Goal: Task Accomplishment & Management: Complete application form

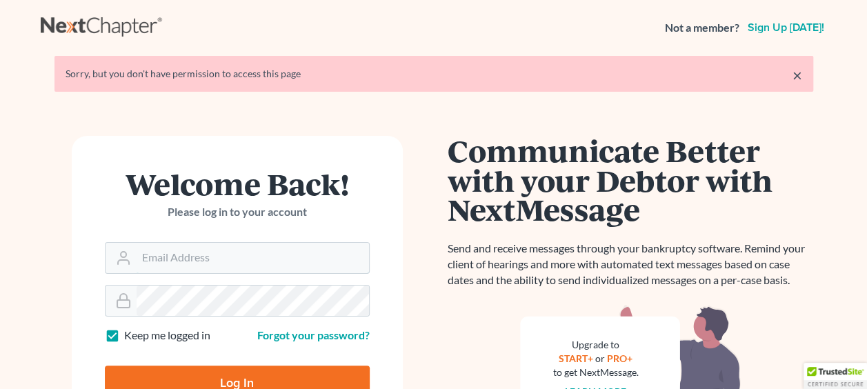
type input "[PERSON_NAME][EMAIL_ADDRESS][DOMAIN_NAME]"
click at [232, 375] on input "Log In" at bounding box center [237, 383] width 265 height 34
type input "Thinking..."
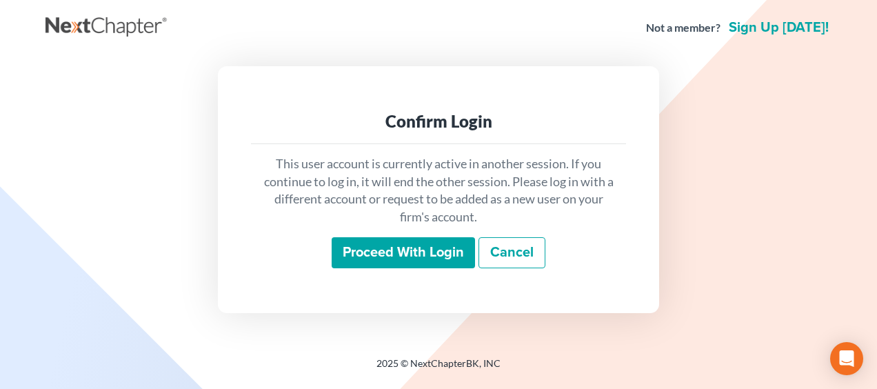
click at [438, 256] on input "Proceed with login" at bounding box center [403, 253] width 143 height 32
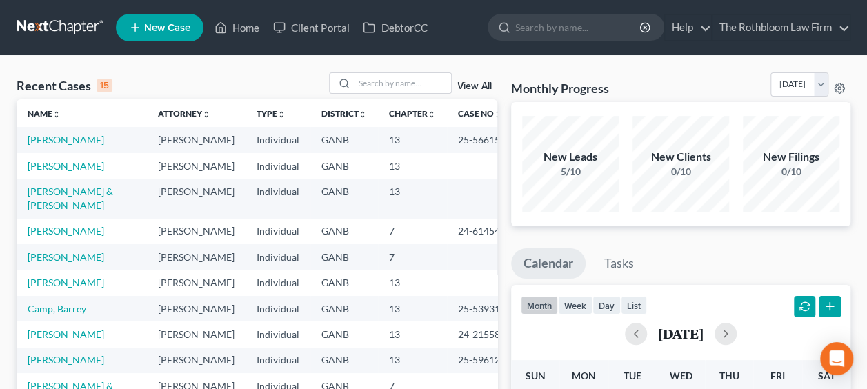
click at [174, 28] on span "New Case" at bounding box center [167, 28] width 46 height 10
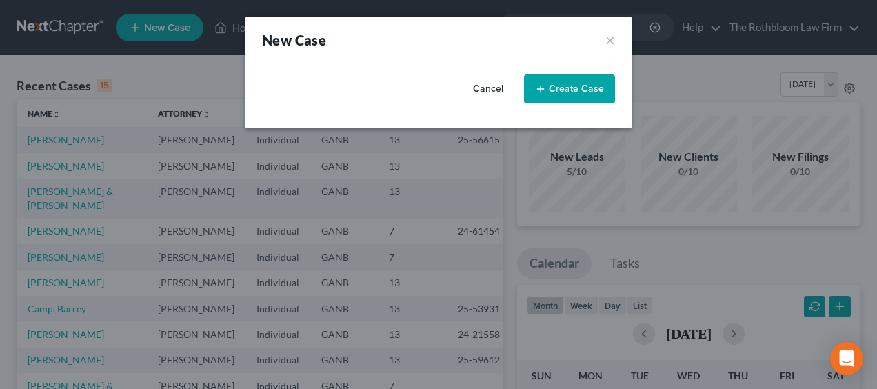
select select "19"
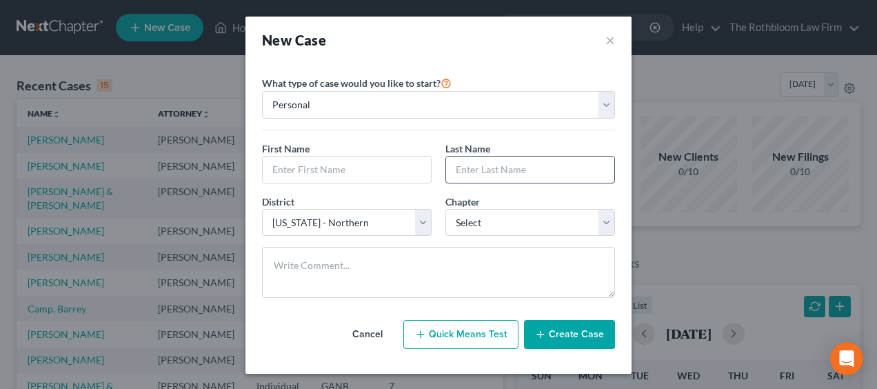
click at [467, 170] on input "text" at bounding box center [530, 170] width 168 height 26
click at [306, 168] on input "text" at bounding box center [347, 170] width 168 height 26
type input "Shierise"
click at [448, 162] on input "text" at bounding box center [530, 170] width 168 height 26
type input "DaCosta"
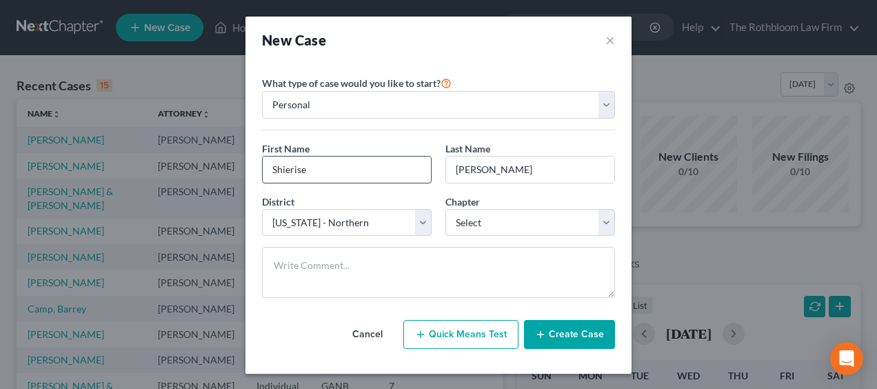
click at [290, 167] on input "Shierise" at bounding box center [347, 170] width 168 height 26
type input "Shiriese"
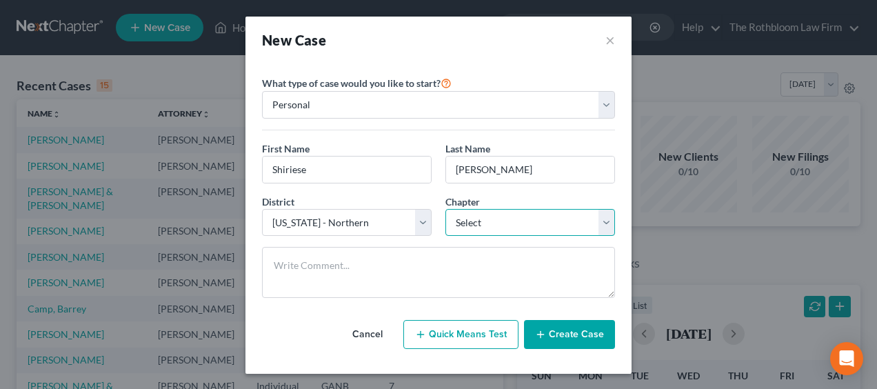
click at [532, 221] on select "Select 7 11 12 13" at bounding box center [531, 223] width 170 height 28
select select "0"
click at [446, 209] on select "Select 7 11 12 13" at bounding box center [531, 223] width 170 height 28
click at [575, 333] on button "Create Case" at bounding box center [569, 334] width 91 height 29
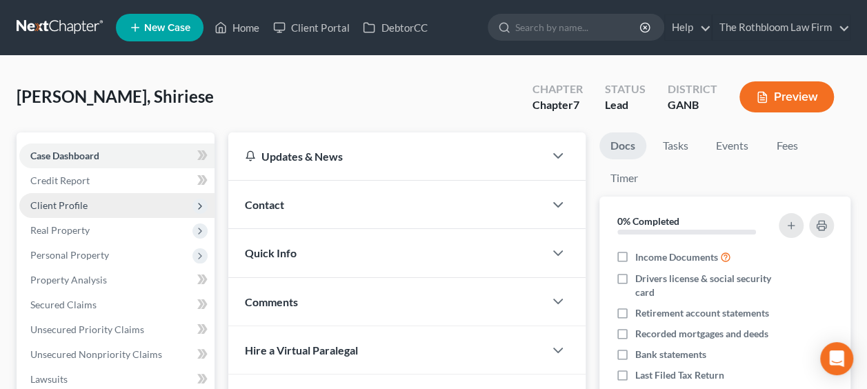
click at [92, 207] on span "Client Profile" at bounding box center [116, 205] width 195 height 25
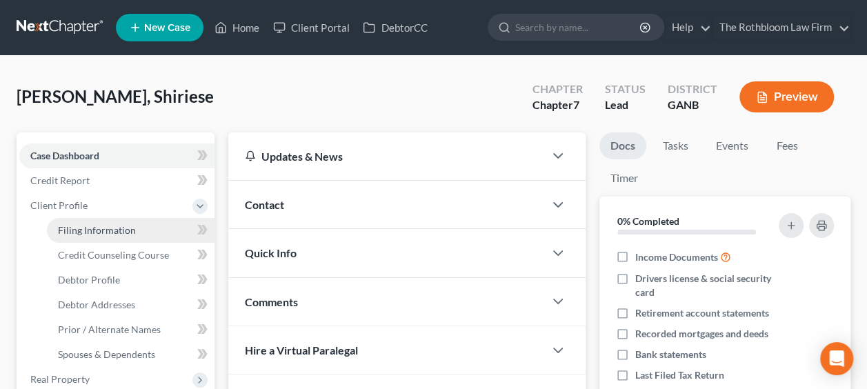
click at [108, 225] on span "Filing Information" at bounding box center [97, 230] width 78 height 12
select select "1"
select select "0"
select select "19"
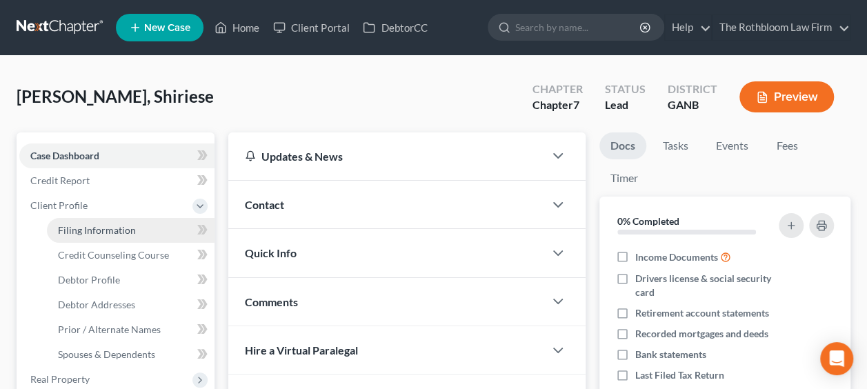
select select "10"
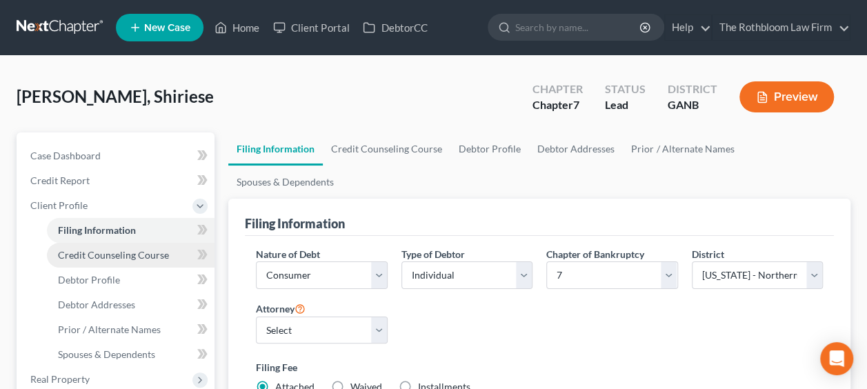
click at [149, 259] on span "Credit Counseling Course" at bounding box center [113, 255] width 111 height 12
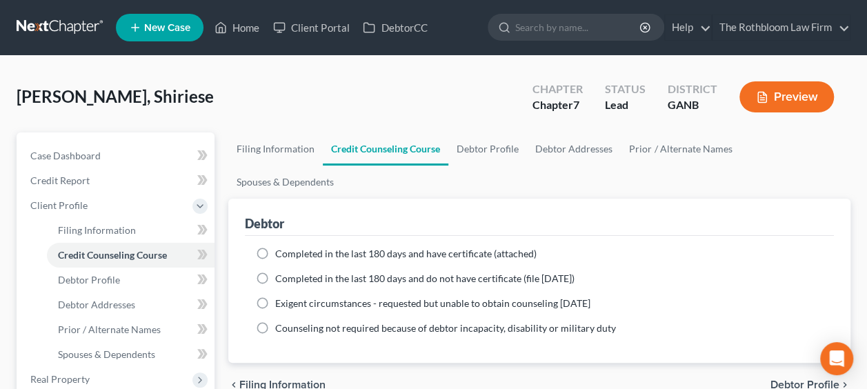
click at [275, 247] on label "Completed in the last 180 days and have certificate (attached)" at bounding box center [405, 254] width 261 height 14
click at [281, 247] on input "Completed in the last 180 days and have certificate (attached)" at bounding box center [285, 251] width 9 height 9
radio input "true"
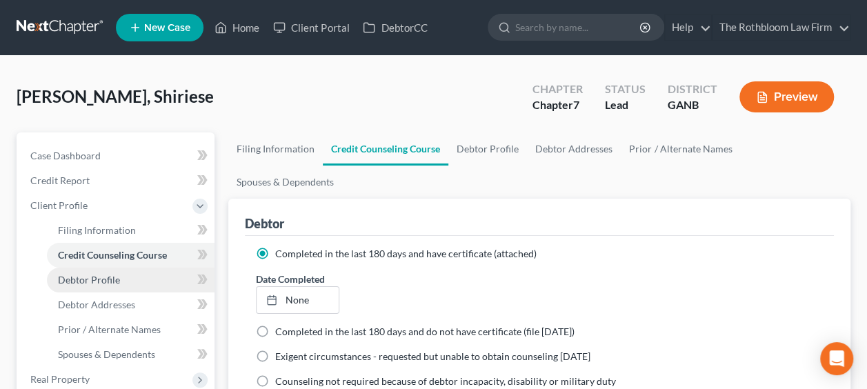
click at [130, 283] on link "Debtor Profile" at bounding box center [131, 280] width 168 height 25
select select "0"
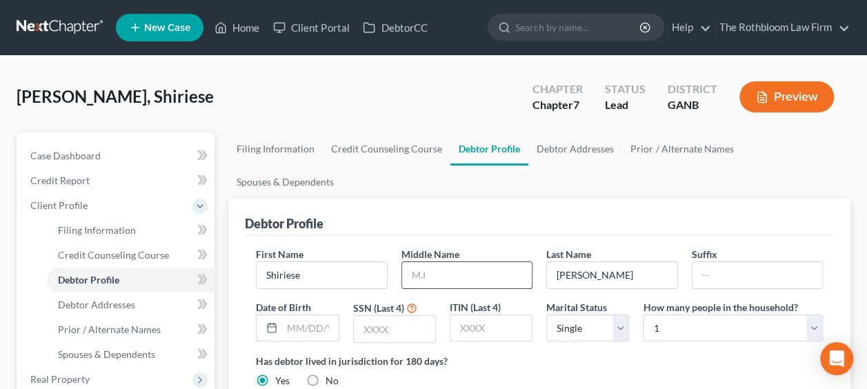
click at [433, 262] on input "text" at bounding box center [467, 275] width 130 height 26
type input "Olivia"
click at [396, 316] on input "text" at bounding box center [394, 329] width 81 height 26
type input "6503"
click at [54, 74] on div "DaCosta, Shiriese Upgraded Chapter Chapter 7 Status Lead District GANB Preview" at bounding box center [434, 102] width 834 height 60
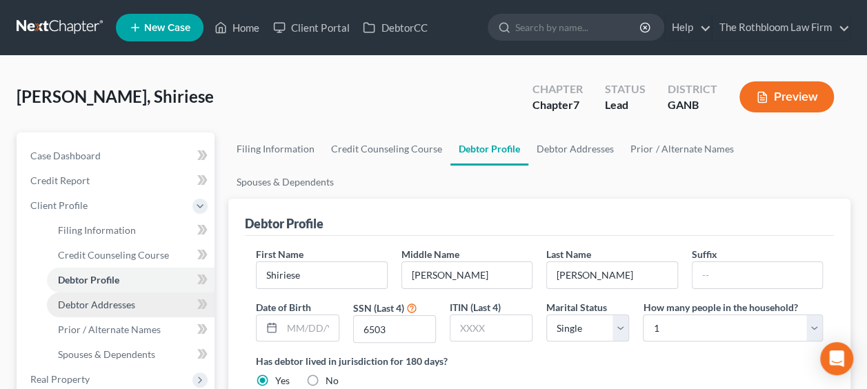
click at [87, 301] on span "Debtor Addresses" at bounding box center [96, 305] width 77 height 12
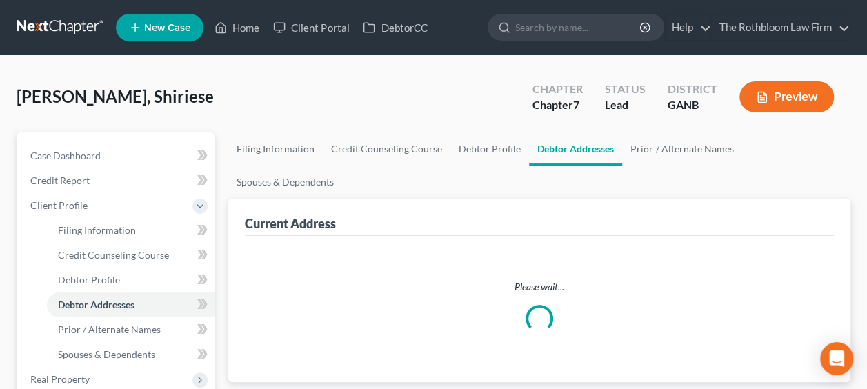
select select "0"
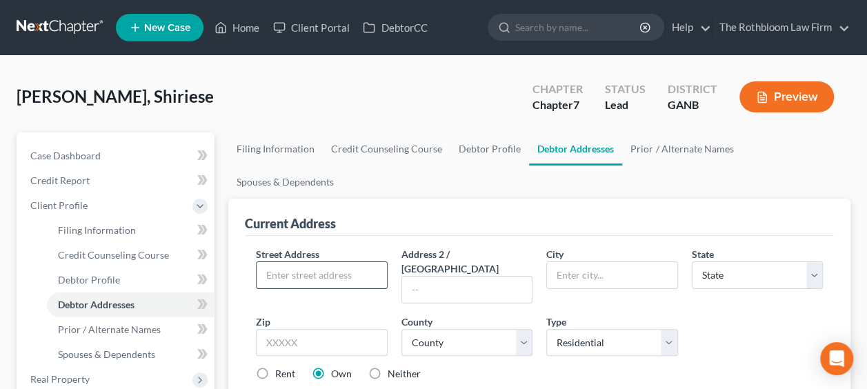
click at [327, 262] on input "text" at bounding box center [322, 275] width 130 height 26
type input "2128 Myra Lane"
click at [319, 329] on input "text" at bounding box center [321, 343] width 131 height 28
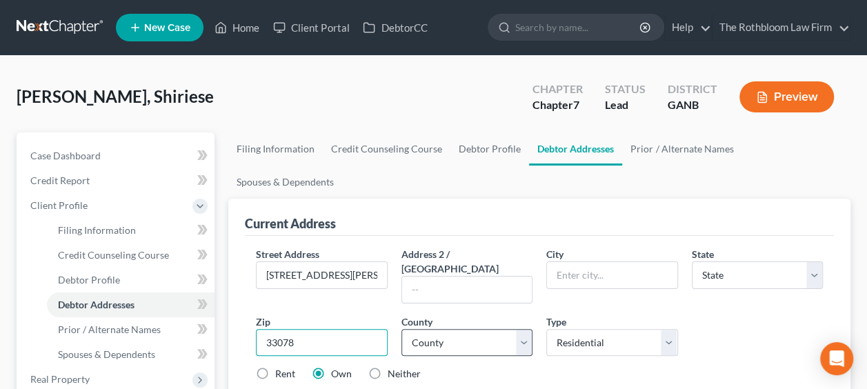
type input "33078"
click at [518, 329] on select "County" at bounding box center [466, 343] width 131 height 28
click at [490, 329] on select "County" at bounding box center [466, 343] width 131 height 28
click at [577, 262] on input "text" at bounding box center [612, 275] width 130 height 26
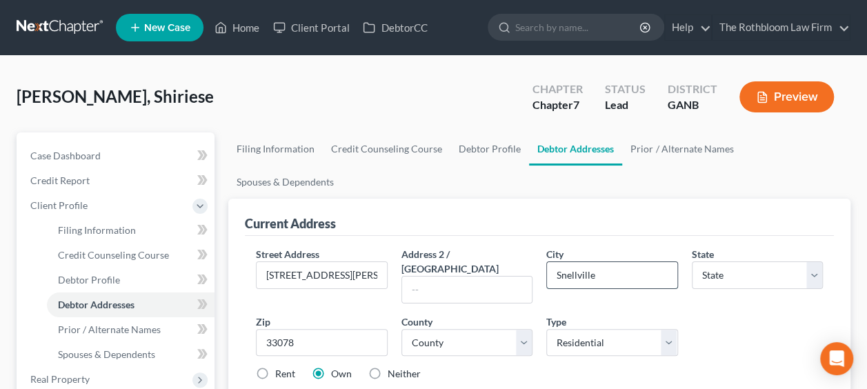
type input "Snellville"
select select "10"
select select "66"
type input "30078"
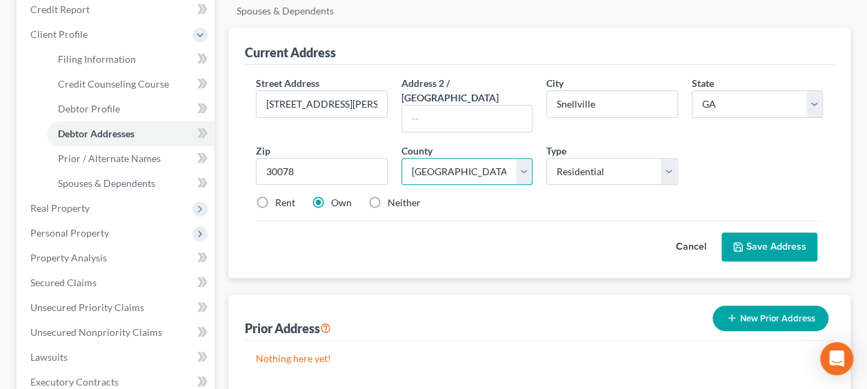
scroll to position [179, 0]
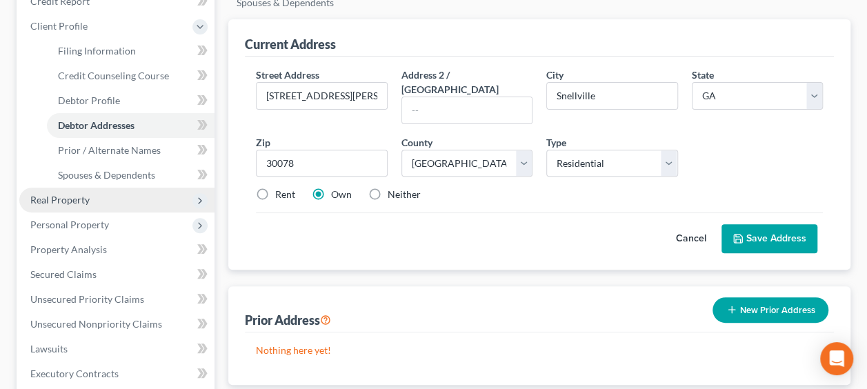
click at [75, 197] on span "Real Property" at bounding box center [59, 200] width 59 height 12
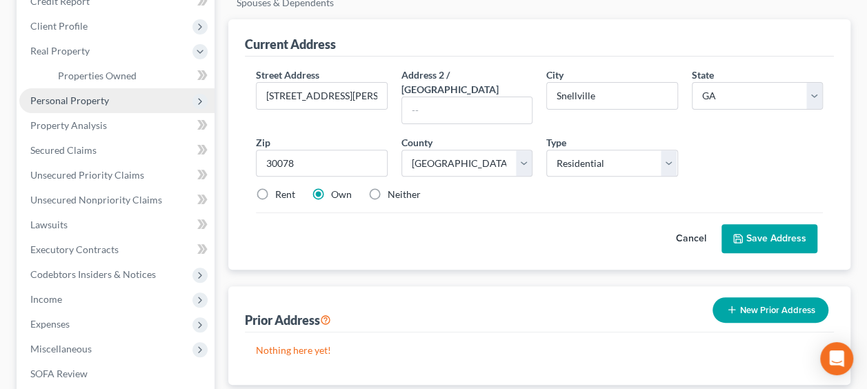
click at [97, 108] on span "Personal Property" at bounding box center [116, 100] width 195 height 25
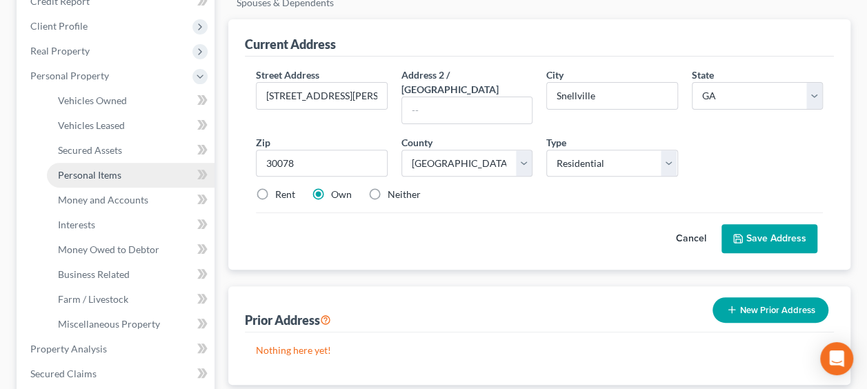
click at [113, 173] on span "Personal Items" at bounding box center [89, 175] width 63 height 12
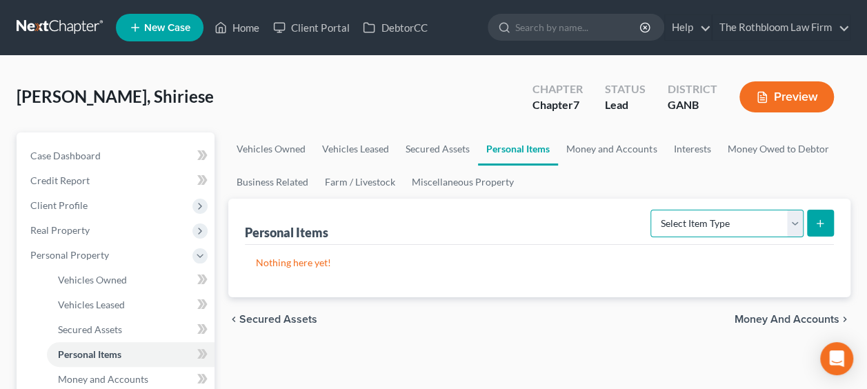
click at [797, 226] on select "Select Item Type Clothing Collectibles Of Value Electronics Firearms Household …" at bounding box center [726, 224] width 153 height 28
select select "household_goods"
click at [653, 210] on select "Select Item Type Clothing Collectibles Of Value Electronics Firearms Household …" at bounding box center [726, 224] width 153 height 28
click at [813, 228] on button "submit" at bounding box center [820, 223] width 27 height 27
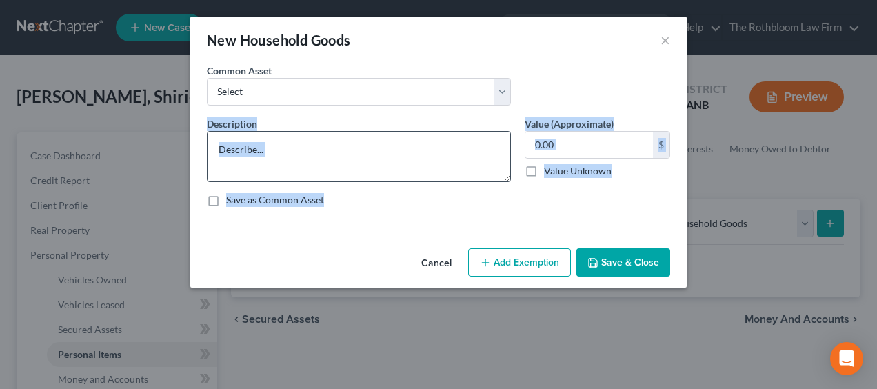
drag, startPoint x: 813, startPoint y: 228, endPoint x: 229, endPoint y: 154, distance: 588.3
click at [229, 154] on div "New Household Goods × An exemption set must first be selected from the Filing I…" at bounding box center [438, 194] width 877 height 389
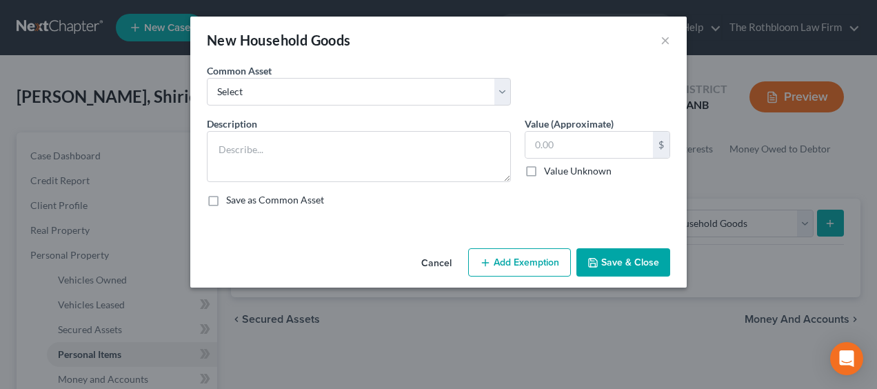
click at [421, 214] on div "Description * Value (Approximate) $ Value Unknown Balance Undetermined $ Value …" at bounding box center [438, 167] width 477 height 101
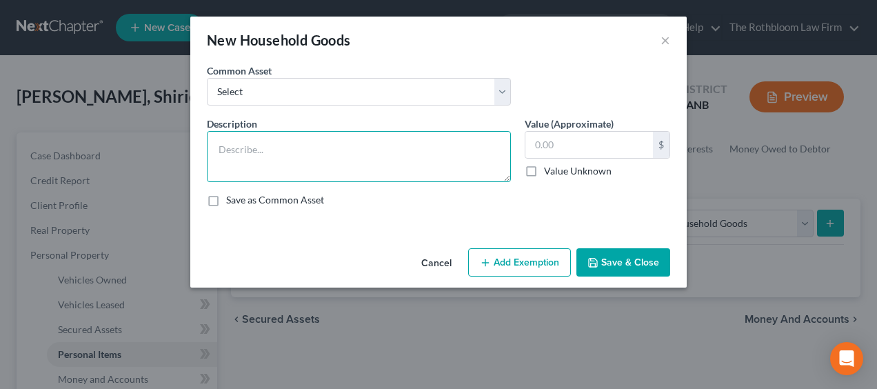
click at [281, 159] on textarea at bounding box center [359, 156] width 304 height 51
type textarea "Household furniture"
type input "2,000"
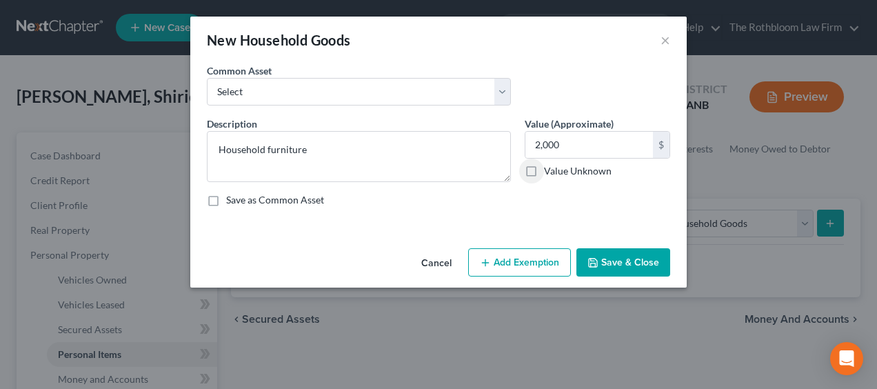
click at [521, 265] on button "Add Exemption" at bounding box center [519, 262] width 103 height 29
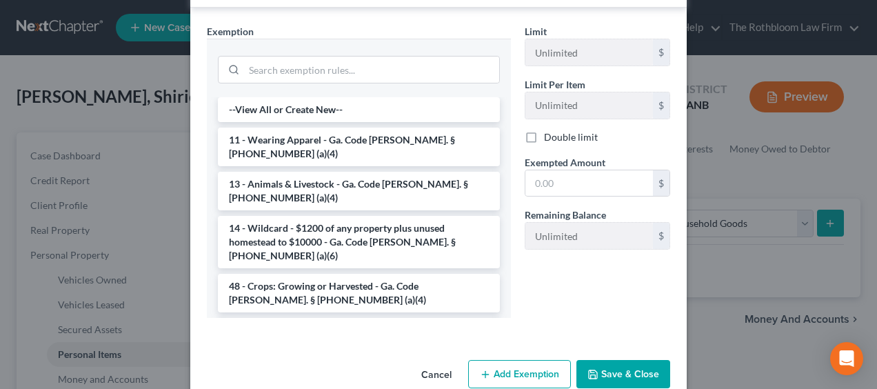
scroll to position [284, 0]
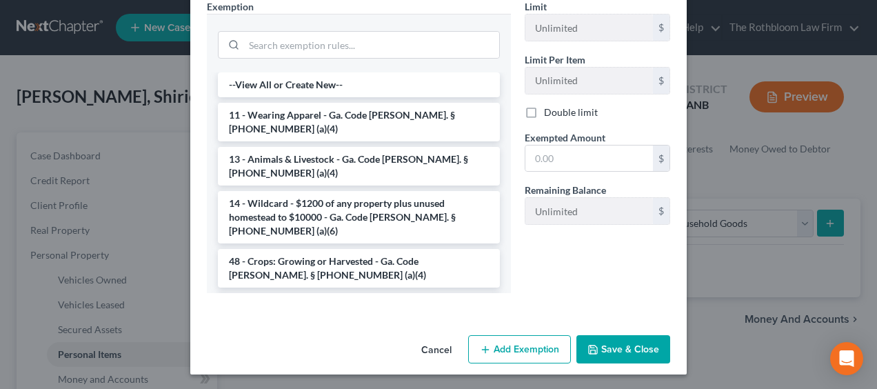
click at [386, 293] on li "6 - Household Goods and Furnishings - Ga. Code Ann. § 44-13-100 (a)(4)" at bounding box center [359, 312] width 282 height 39
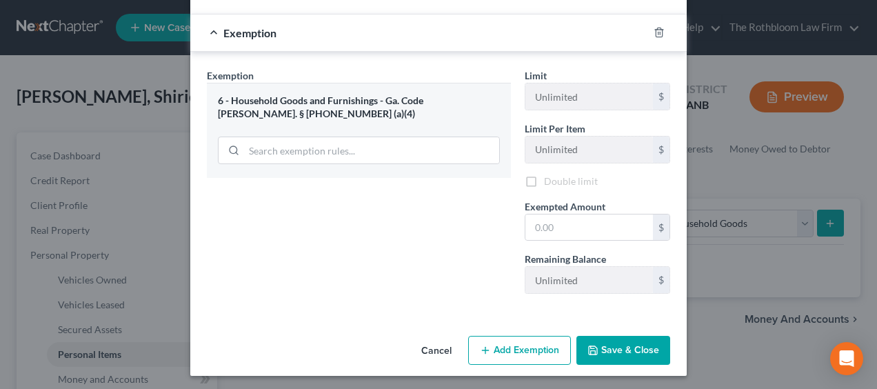
scroll to position [217, 0]
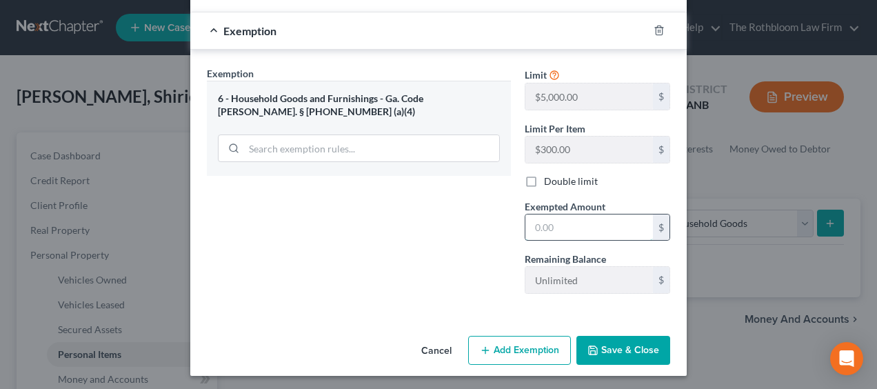
click at [571, 221] on input "text" at bounding box center [590, 228] width 128 height 26
type input "2,000"
click at [615, 352] on button "Save & Close" at bounding box center [624, 350] width 94 height 29
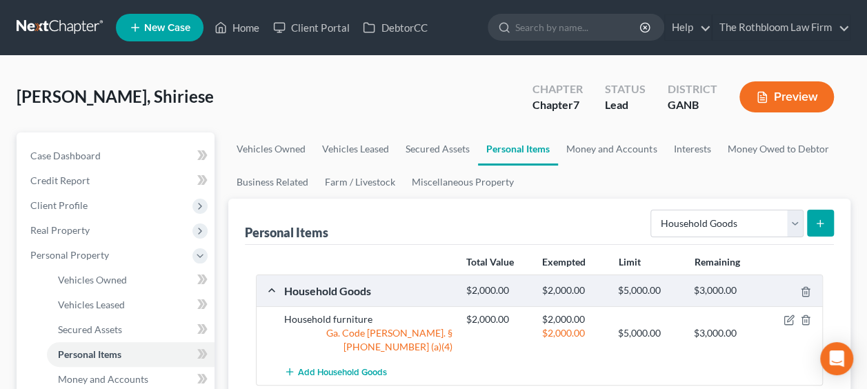
click at [822, 177] on ul "Vehicles Owned Vehicles Leased Secured Assets Personal Items Money and Accounts…" at bounding box center [539, 165] width 622 height 66
click at [801, 225] on select "Select Item Type Clothing Collectibles Of Value Electronics Firearms Household …" at bounding box center [726, 224] width 153 height 28
select select "collectibles_of_value"
click at [653, 210] on select "Select Item Type Clothing Collectibles Of Value Electronics Firearms Household …" at bounding box center [726, 224] width 153 height 28
click at [817, 225] on icon "submit" at bounding box center [820, 223] width 11 height 11
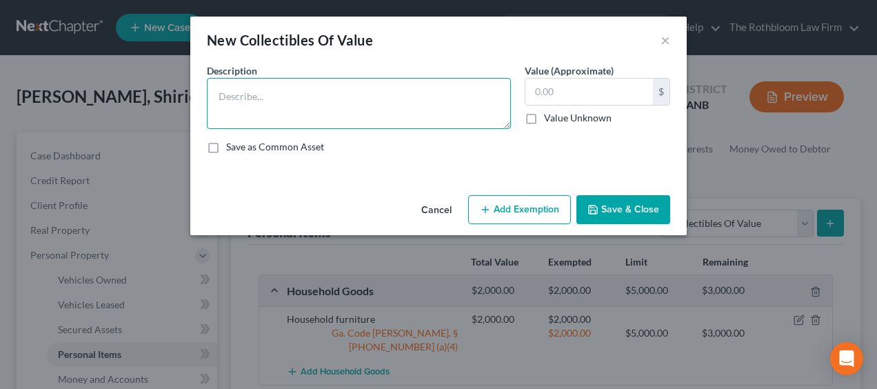
click at [339, 99] on textarea at bounding box center [359, 103] width 304 height 51
type textarea "Books, pictures, etc."
type input "100"
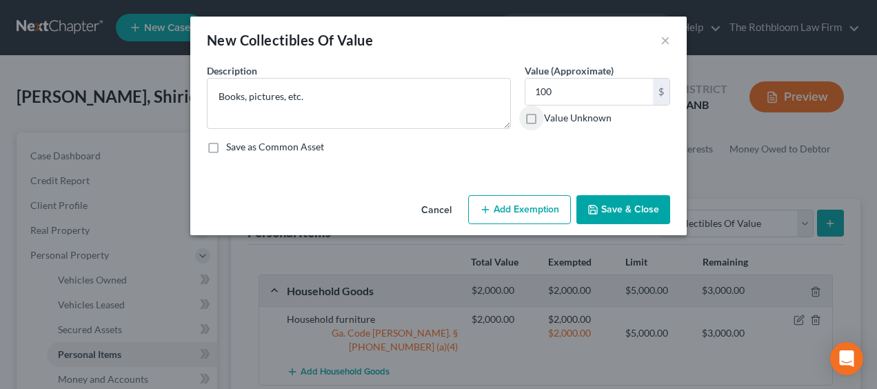
click at [488, 220] on button "Add Exemption" at bounding box center [519, 209] width 103 height 29
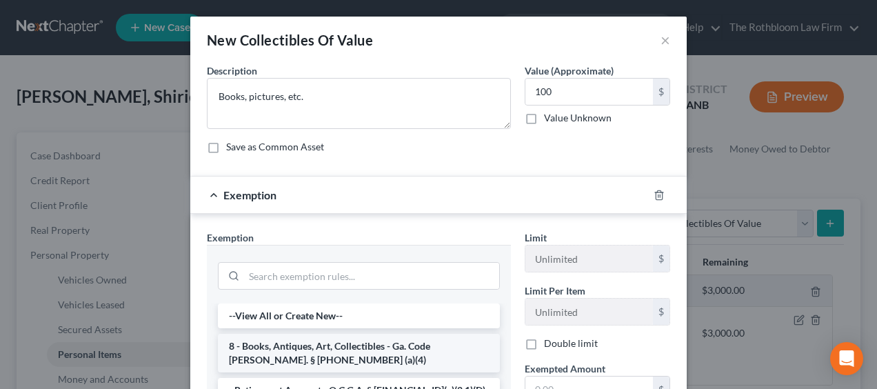
click at [432, 353] on li "8 - Books, Antiques, Art, Collectibles - Ga. Code Ann. § 44-13-100 (a)(4)" at bounding box center [359, 353] width 282 height 39
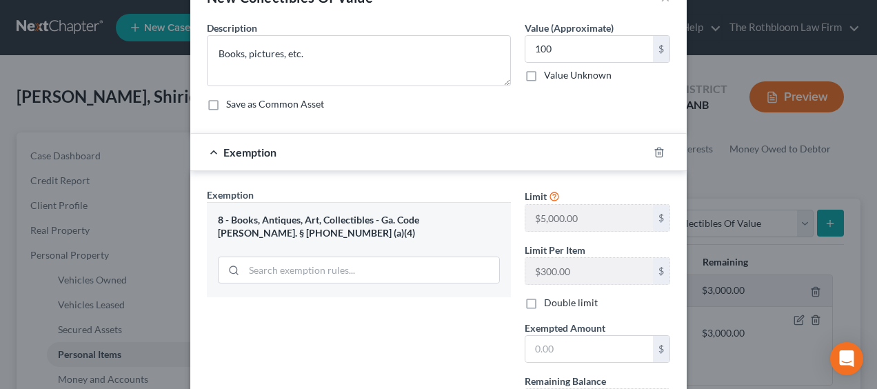
scroll to position [55, 0]
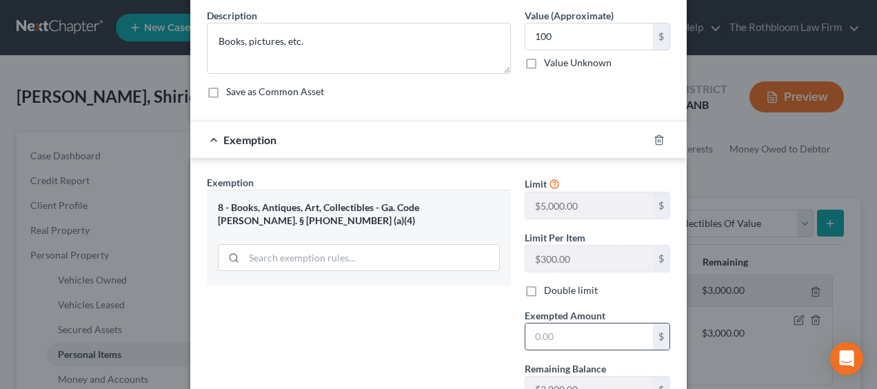
click at [567, 330] on input "text" at bounding box center [590, 337] width 128 height 26
type input "100"
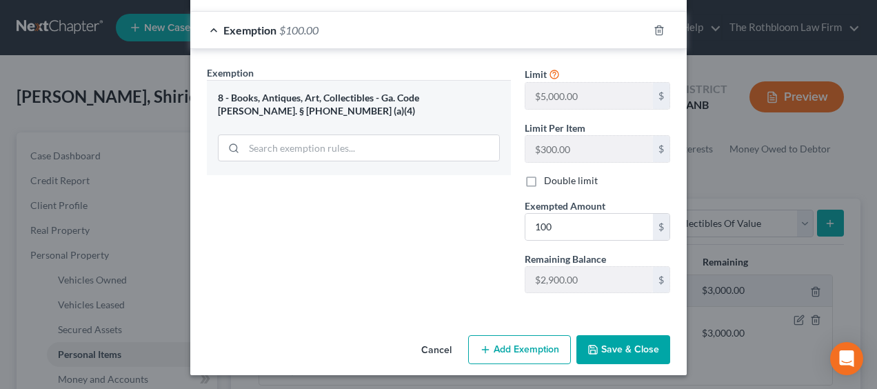
click at [597, 346] on button "Save & Close" at bounding box center [624, 349] width 94 height 29
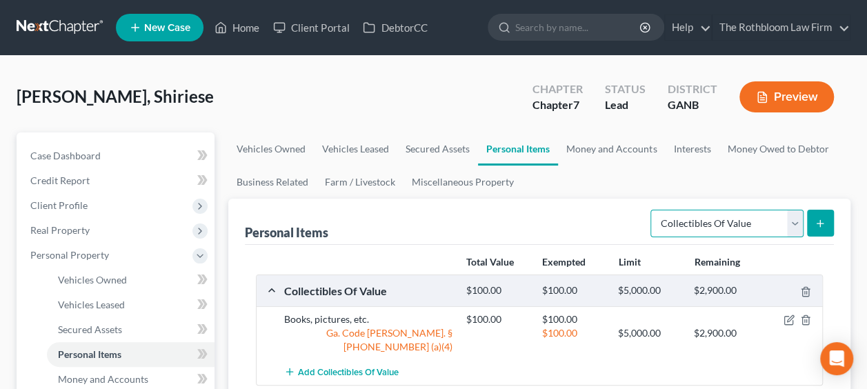
click at [794, 229] on select "Select Item Type Clothing Collectibles Of Value Electronics Firearms Household …" at bounding box center [726, 224] width 153 height 28
select select "clothing"
click at [653, 210] on select "Select Item Type Clothing Collectibles Of Value Electronics Firearms Household …" at bounding box center [726, 224] width 153 height 28
click at [816, 219] on icon "submit" at bounding box center [820, 223] width 11 height 11
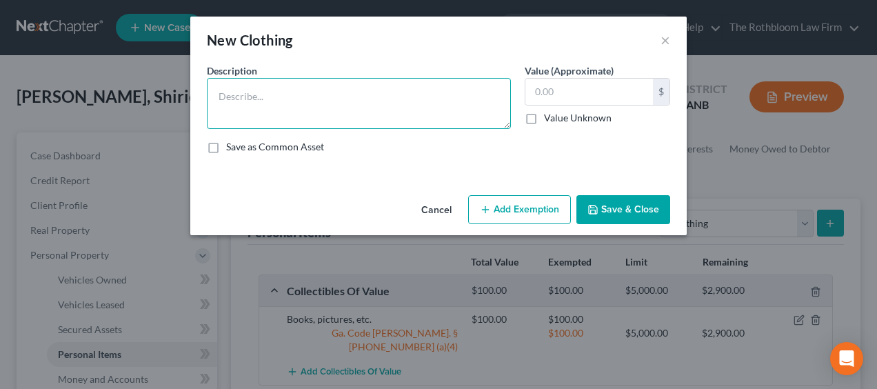
click at [272, 101] on textarea at bounding box center [359, 103] width 304 height 51
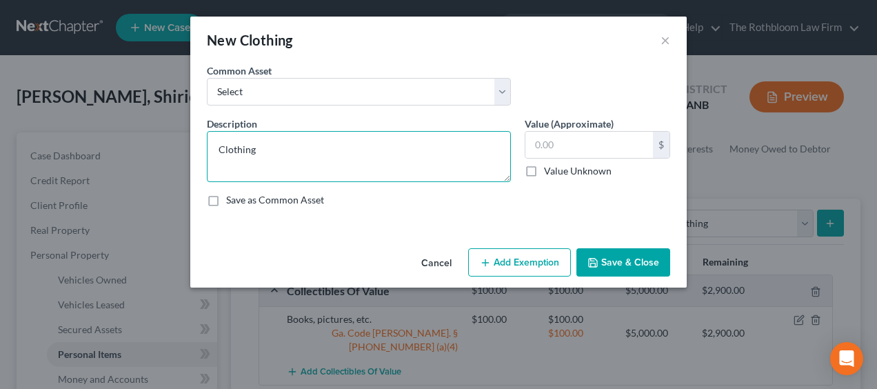
type textarea "Clothing"
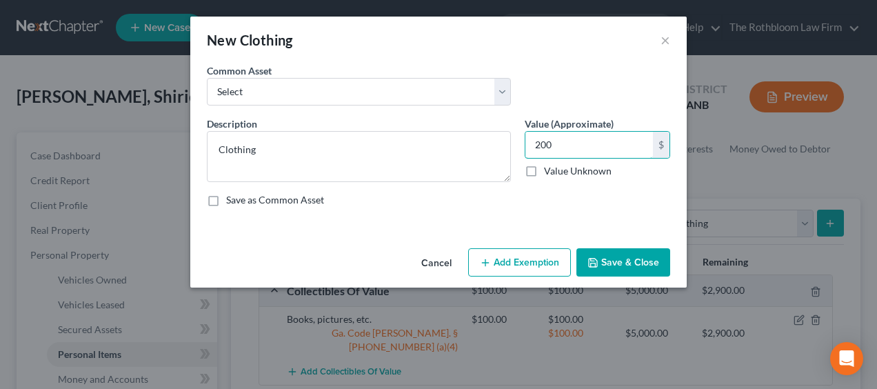
type input "200"
click at [481, 263] on icon "button" at bounding box center [485, 262] width 11 height 11
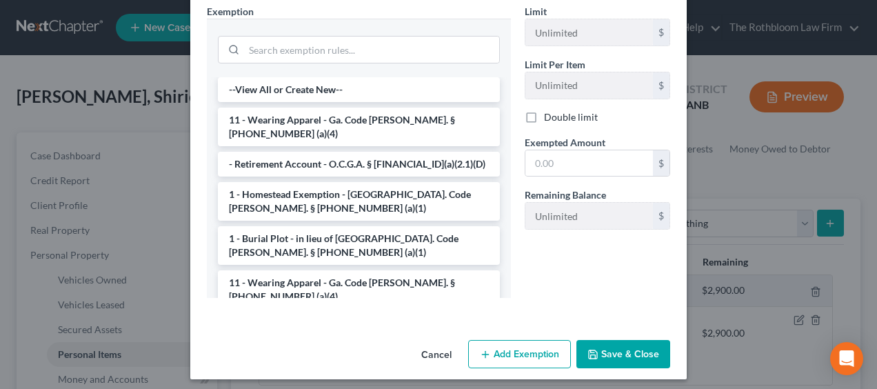
scroll to position [284, 0]
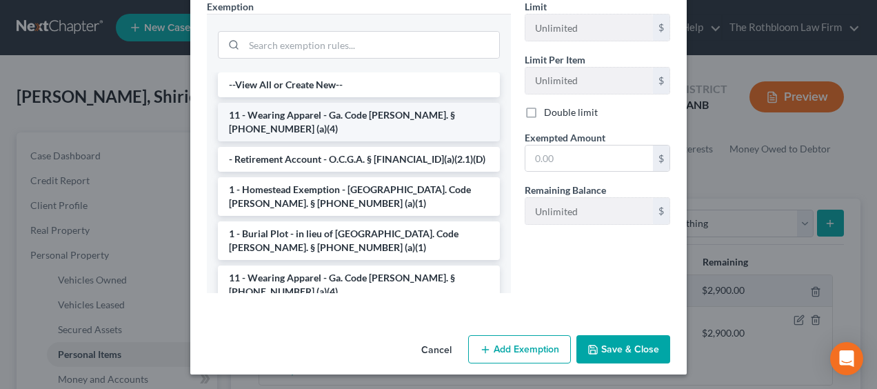
click at [355, 113] on li "11 - Wearing Apparel - Ga. Code Ann. § 44-13-100 (a)(4)" at bounding box center [359, 122] width 282 height 39
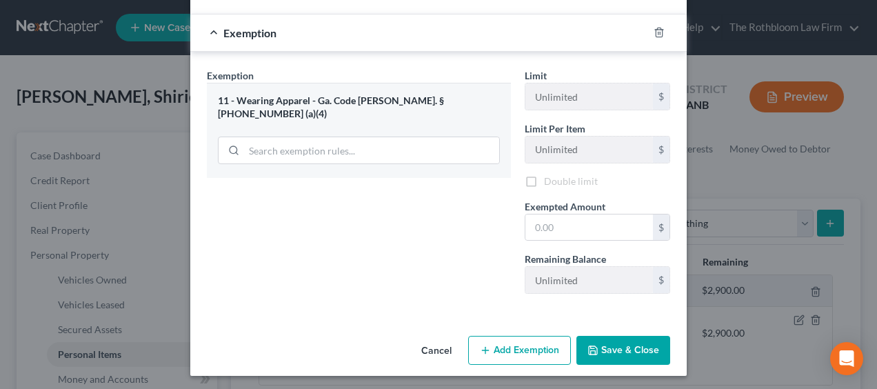
scroll to position [217, 0]
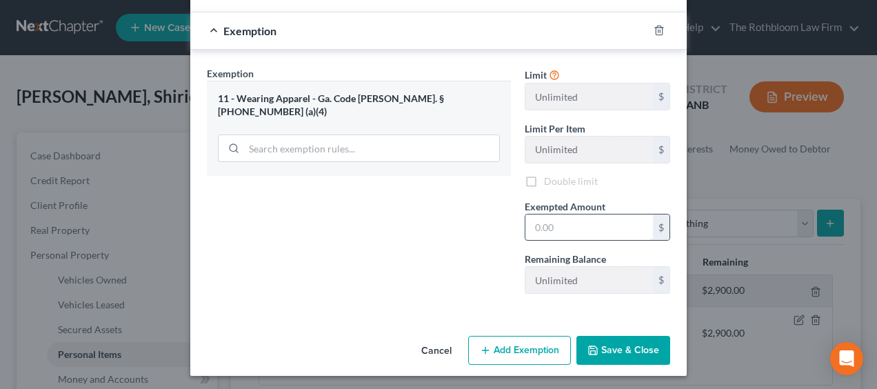
click at [546, 223] on input "text" at bounding box center [590, 228] width 128 height 26
type input "200"
click at [610, 359] on button "Save & Close" at bounding box center [624, 350] width 94 height 29
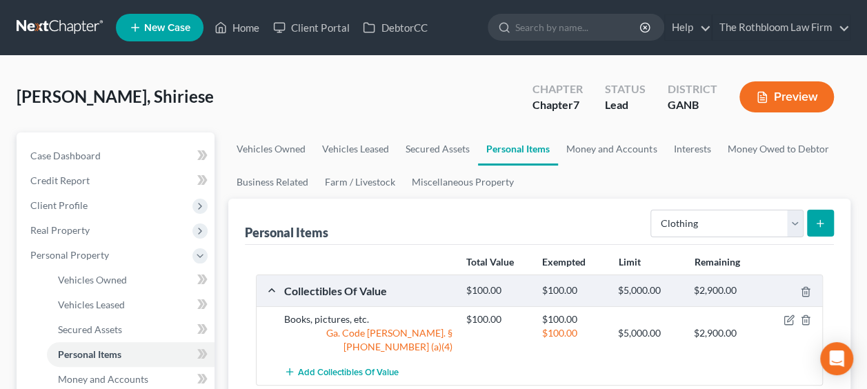
click at [828, 174] on ul "Vehicles Owned Vehicles Leased Secured Assets Personal Items Money and Accounts…" at bounding box center [539, 165] width 622 height 66
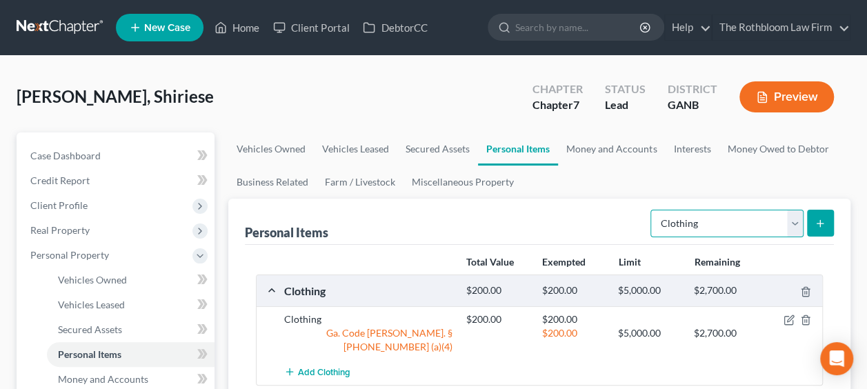
click at [793, 221] on select "Select Item Type Clothing Collectibles Of Value Electronics Firearms Household …" at bounding box center [726, 224] width 153 height 28
select select "jewelry"
click at [653, 210] on select "Select Item Type Clothing Collectibles Of Value Electronics Firearms Household …" at bounding box center [726, 224] width 153 height 28
click at [823, 220] on icon "submit" at bounding box center [820, 223] width 11 height 11
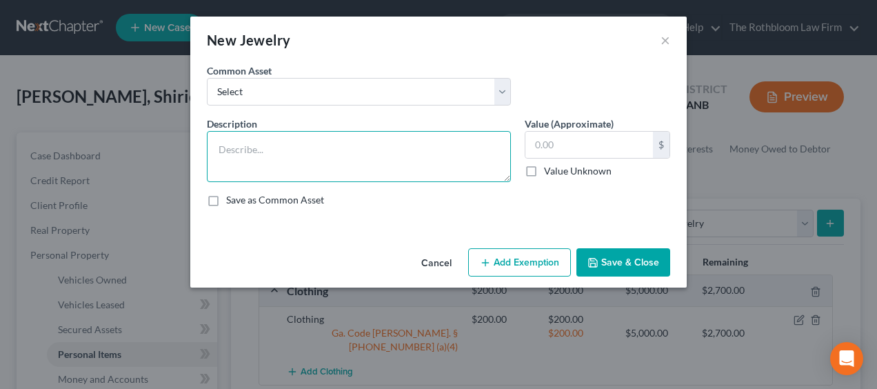
click at [319, 157] on textarea at bounding box center [359, 156] width 304 height 51
type textarea "Jewelry"
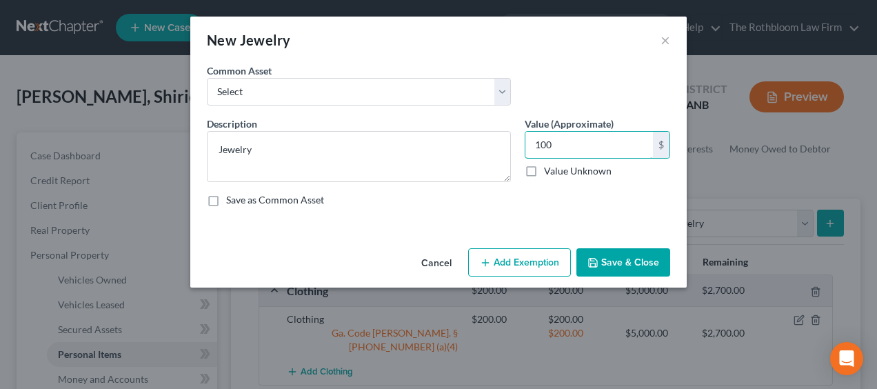
type input "100"
click at [502, 271] on button "Add Exemption" at bounding box center [519, 262] width 103 height 29
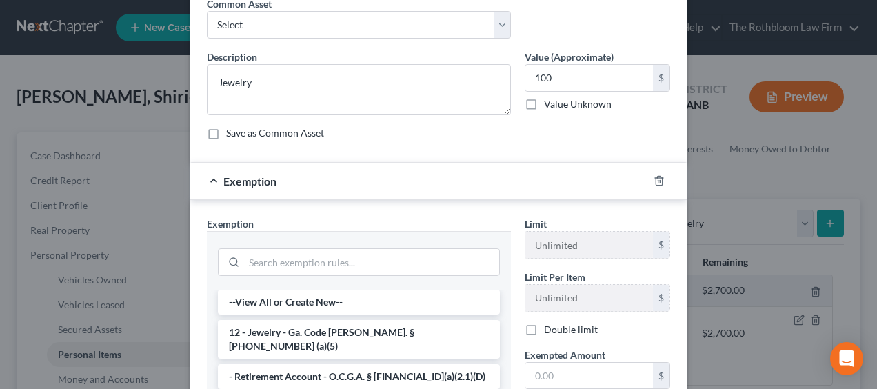
scroll to position [83, 0]
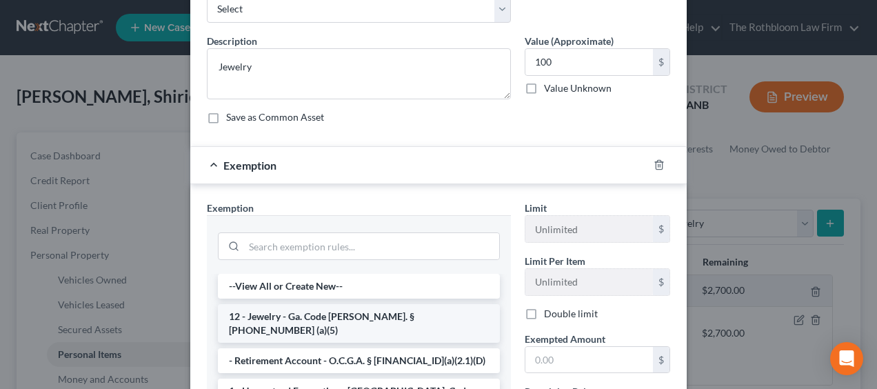
click at [412, 317] on li "12 - Jewelry - Ga. Code Ann. § 44-13-100 (a)(5)" at bounding box center [359, 323] width 282 height 39
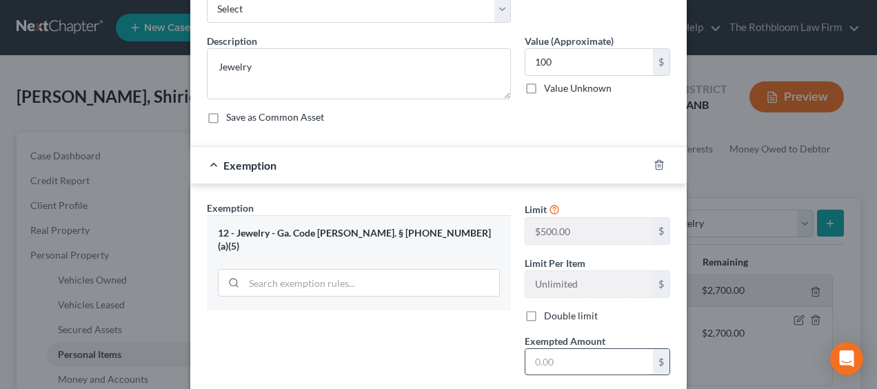
click at [555, 354] on input "text" at bounding box center [590, 362] width 128 height 26
type input "100"
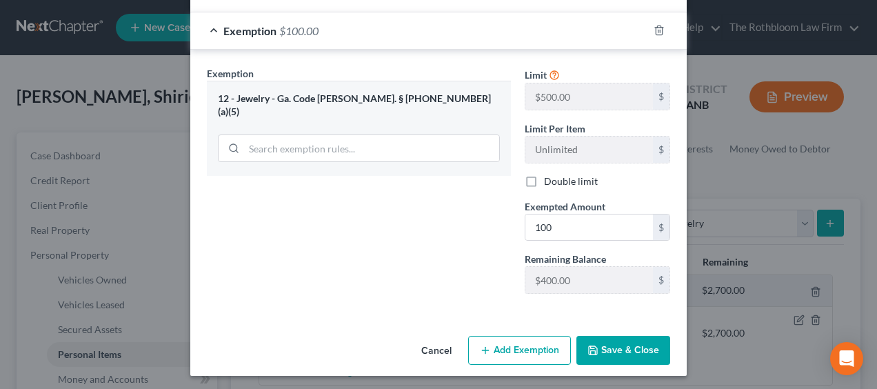
click at [615, 355] on button "Save & Close" at bounding box center [624, 350] width 94 height 29
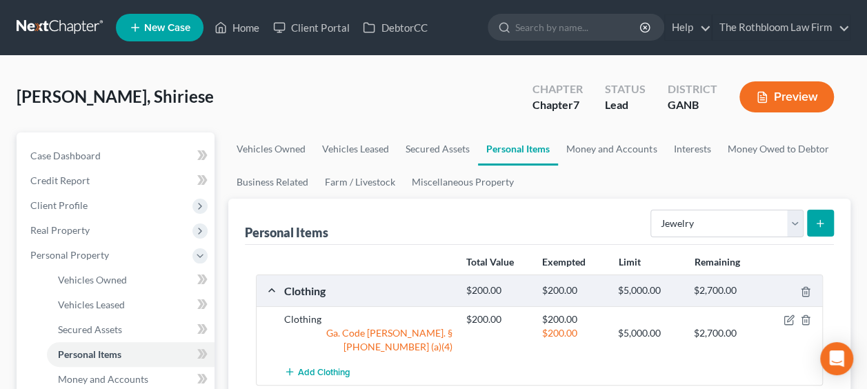
click at [824, 127] on div "DaCosta, Shiriese Upgraded Chapter Chapter 7 Status Lead District GANB Preview" at bounding box center [434, 102] width 834 height 60
click at [126, 377] on span "Money and Accounts" at bounding box center [103, 379] width 90 height 12
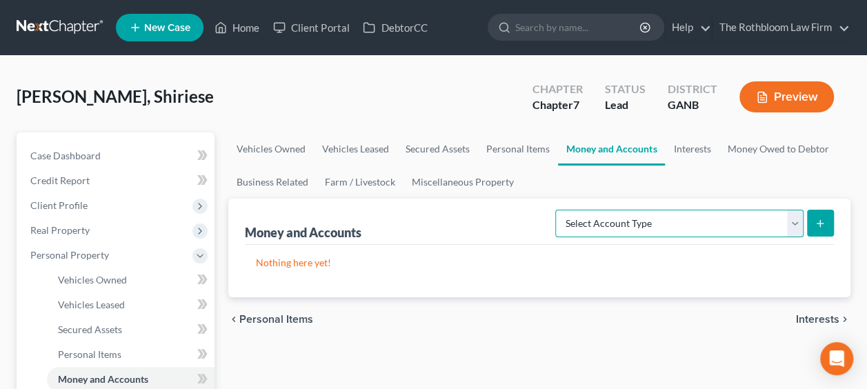
click at [793, 222] on select "Select Account Type Brokerage Cash on Hand Certificates of Deposit Checking Acc…" at bounding box center [679, 224] width 248 height 28
select select "cash_on_hand"
click at [559, 210] on select "Select Account Type Brokerage Cash on Hand Certificates of Deposit Checking Acc…" at bounding box center [679, 224] width 248 height 28
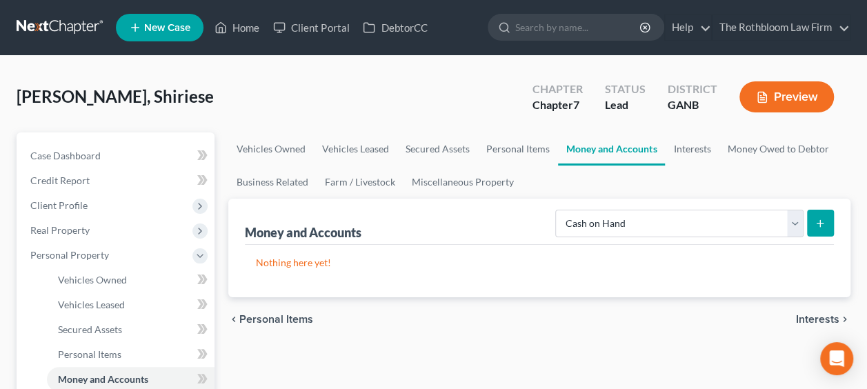
click at [817, 218] on icon "submit" at bounding box center [820, 223] width 11 height 11
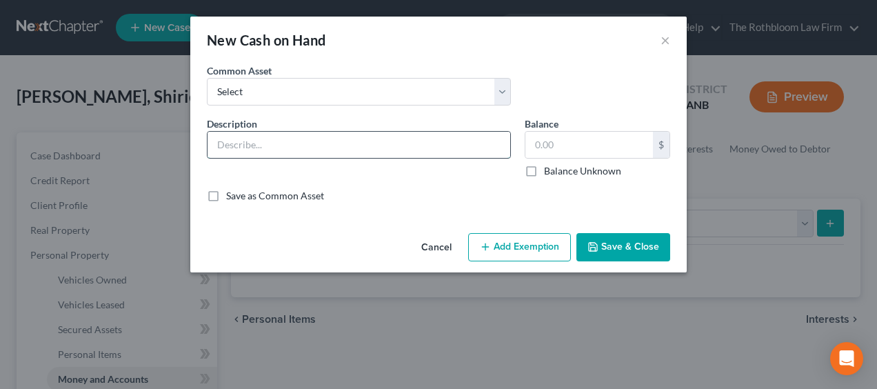
click at [297, 142] on input "text" at bounding box center [359, 145] width 303 height 26
type input "Cash"
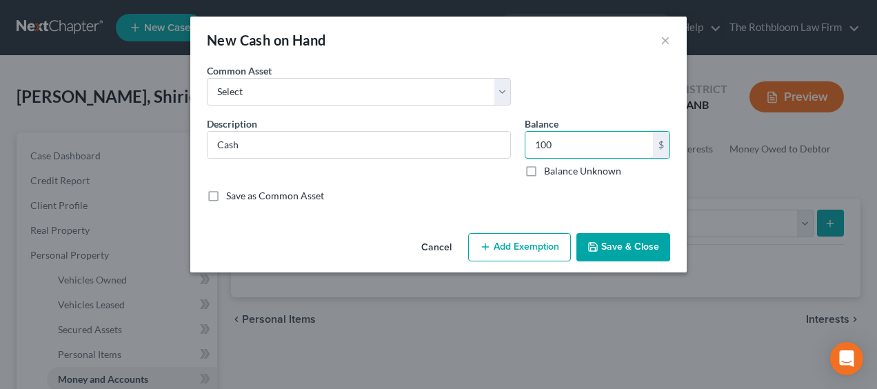
type input "100"
click at [516, 243] on button "Add Exemption" at bounding box center [519, 247] width 103 height 29
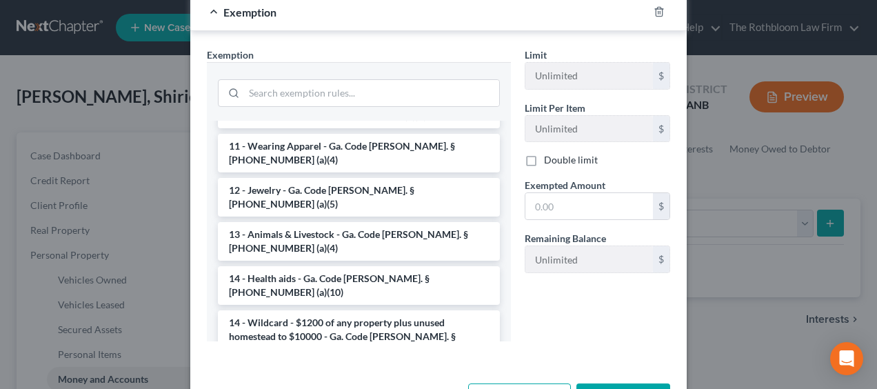
scroll to position [138, 0]
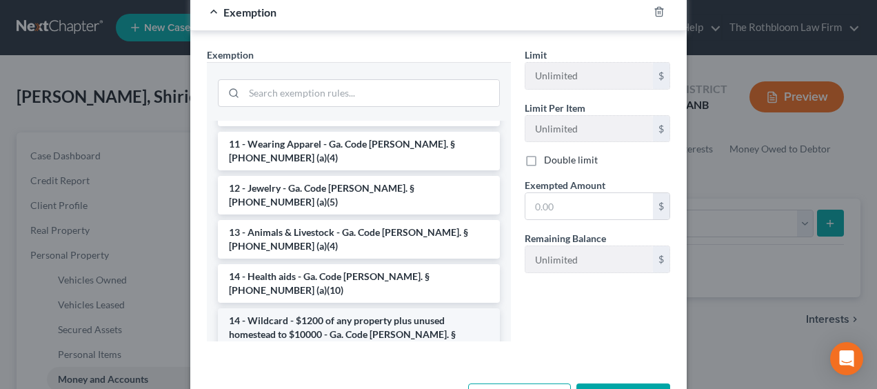
click at [433, 308] on li "14 - Wildcard - $1200 of any property plus unused homestead to $10000 - Ga. Cod…" at bounding box center [359, 334] width 282 height 52
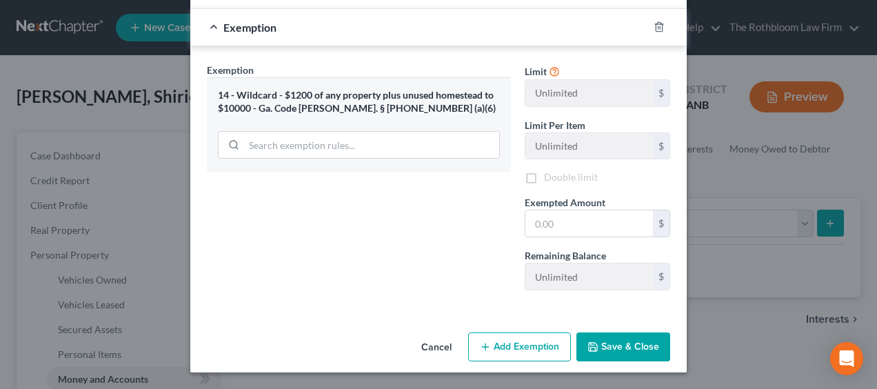
scroll to position [202, 0]
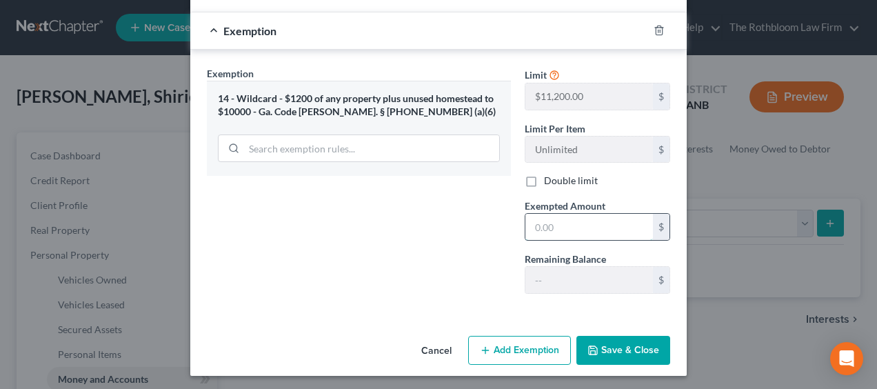
click at [537, 219] on input "text" at bounding box center [590, 227] width 128 height 26
type input "100"
click at [789, 269] on div "New Cash on Hand × An exemption set must first be selected from the Filing Info…" at bounding box center [438, 194] width 877 height 389
click at [613, 351] on button "Save & Close" at bounding box center [624, 350] width 94 height 29
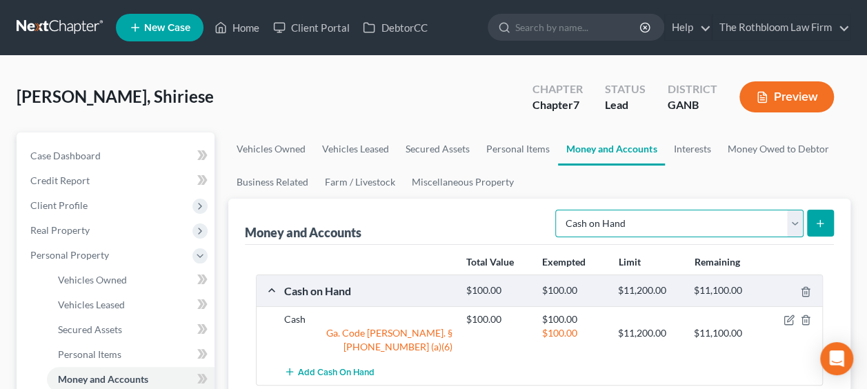
click at [795, 226] on select "Select Account Type Brokerage Cash on Hand Certificates of Deposit Checking Acc…" at bounding box center [679, 224] width 248 height 28
select select "checking"
click at [559, 210] on select "Select Account Type Brokerage Cash on Hand Certificates of Deposit Checking Acc…" at bounding box center [679, 224] width 248 height 28
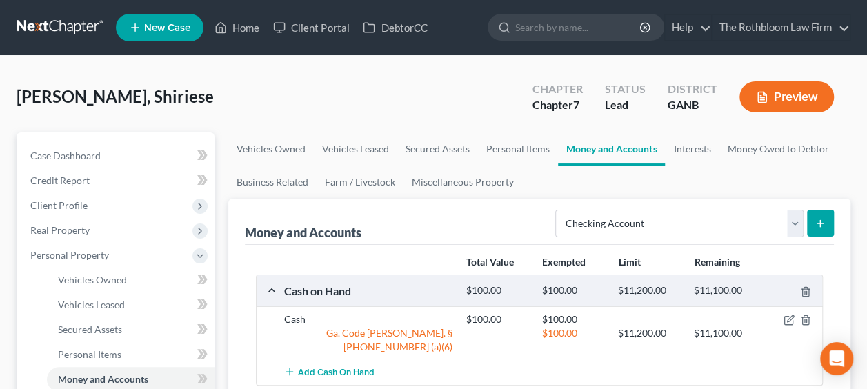
click at [825, 228] on icon "submit" at bounding box center [820, 223] width 11 height 11
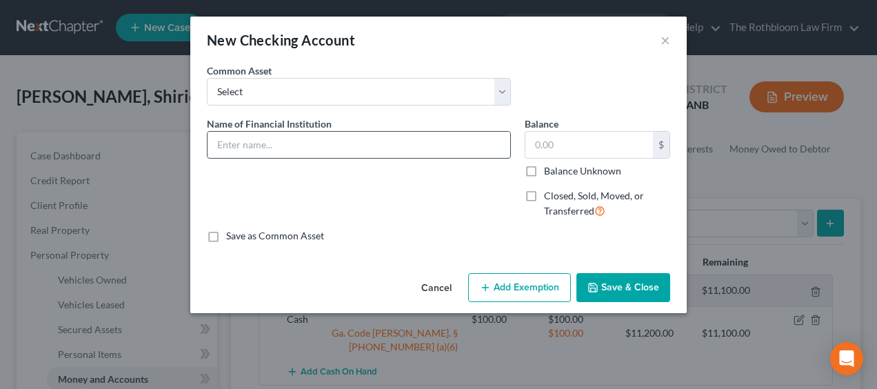
click at [423, 148] on input "text" at bounding box center [359, 145] width 303 height 26
type input "Bank of America"
type input "30"
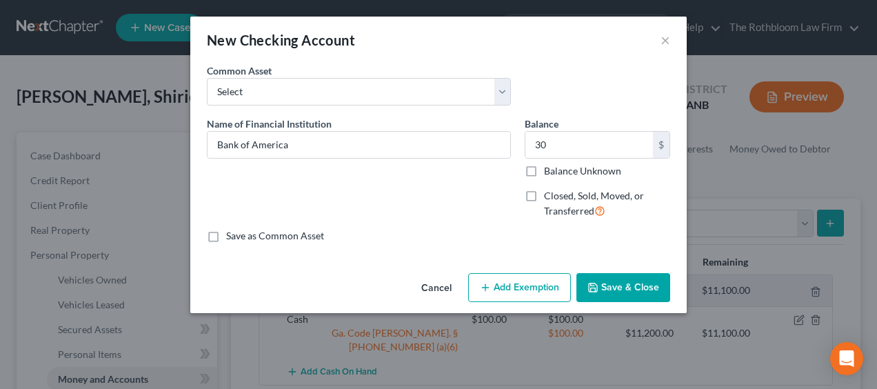
click at [510, 286] on button "Add Exemption" at bounding box center [519, 287] width 103 height 29
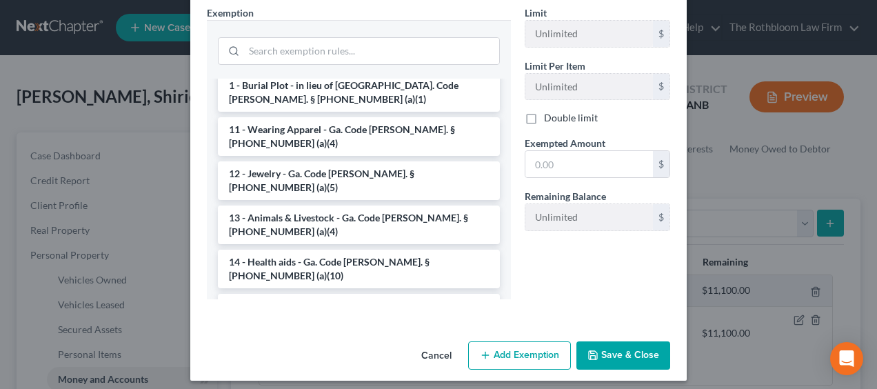
scroll to position [138, 0]
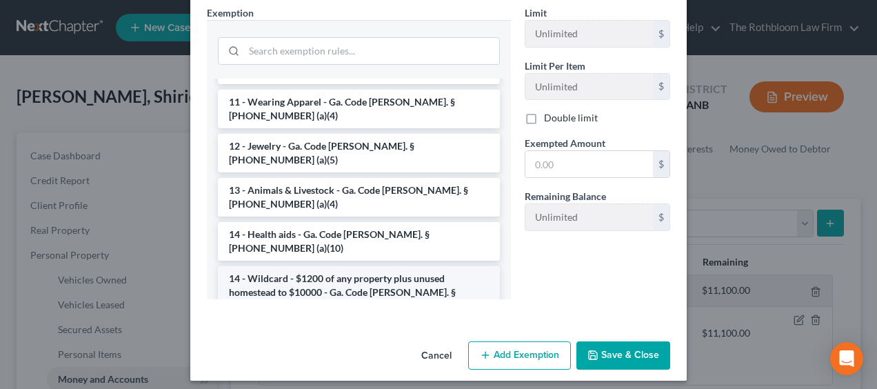
click at [417, 266] on li "14 - Wildcard - $1200 of any property plus unused homestead to $10000 - Ga. Cod…" at bounding box center [359, 292] width 282 height 52
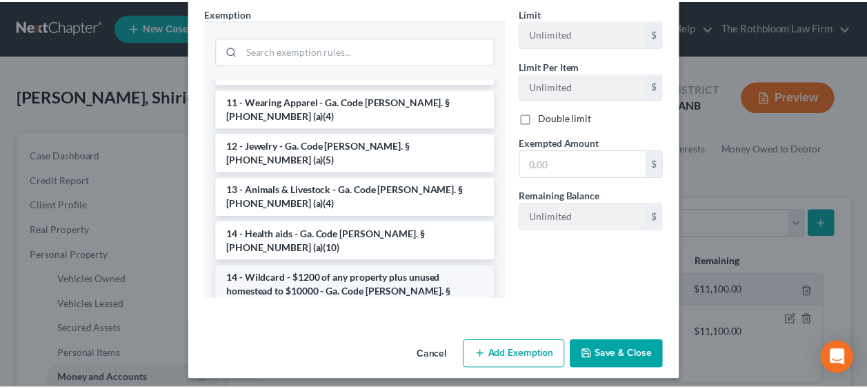
scroll to position [243, 0]
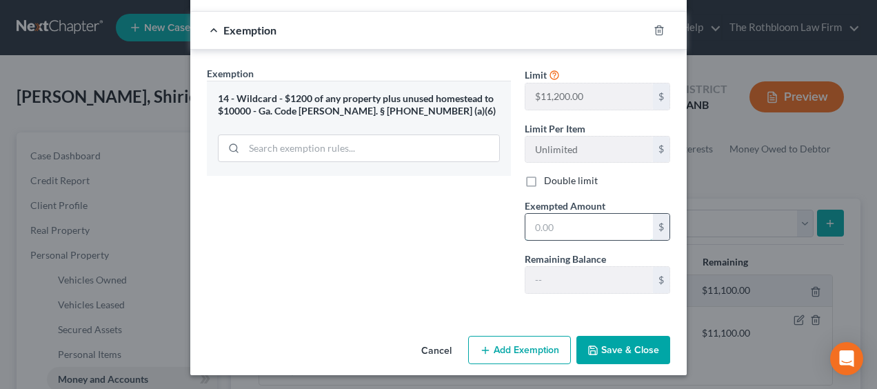
click at [557, 229] on input "text" at bounding box center [590, 227] width 128 height 26
type input "30"
click at [597, 346] on button "Save & Close" at bounding box center [624, 350] width 94 height 29
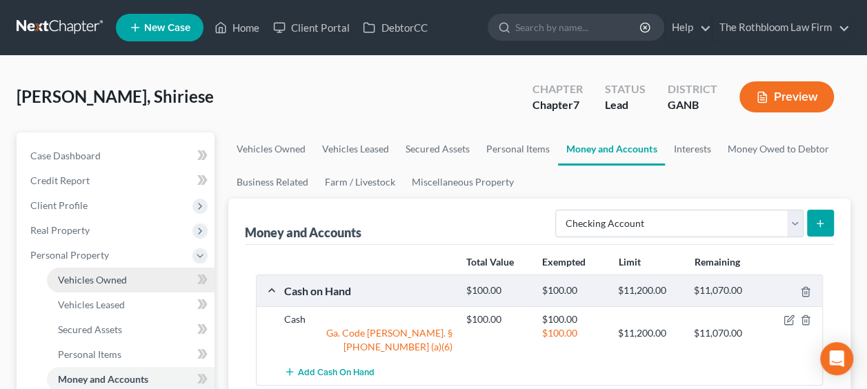
click at [119, 281] on span "Vehicles Owned" at bounding box center [92, 280] width 69 height 12
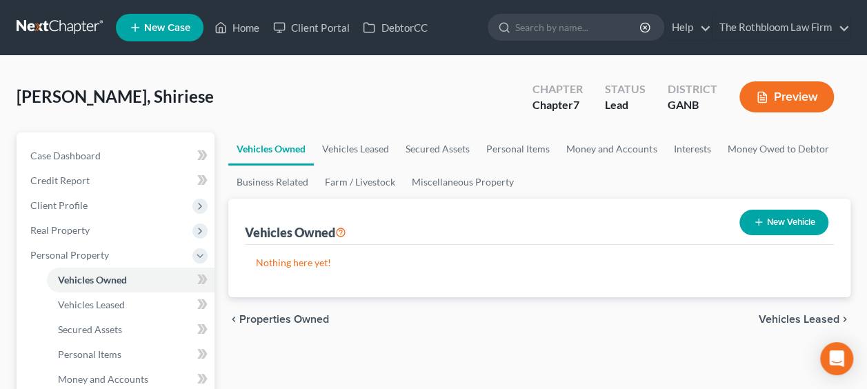
click at [778, 227] on button "New Vehicle" at bounding box center [783, 223] width 89 height 26
select select "0"
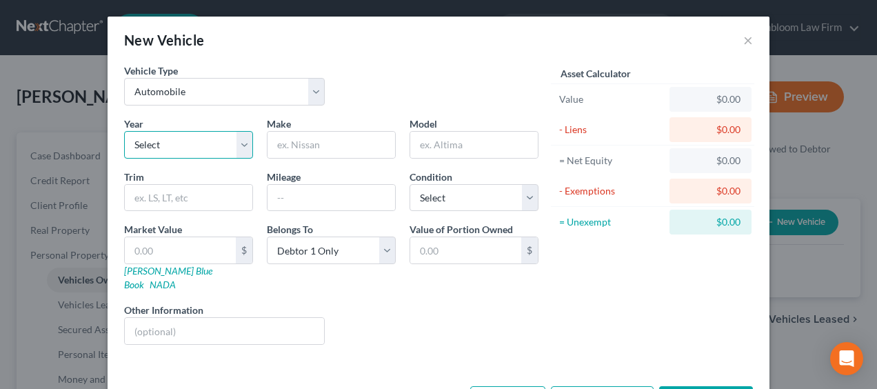
click at [238, 139] on select "Select 2026 2025 2024 2023 2022 2021 2020 2019 2018 2017 2016 2015 2014 2013 20…" at bounding box center [188, 145] width 129 height 28
select select "12"
click at [124, 131] on select "Select 2026 2025 2024 2023 2022 2021 2020 2019 2018 2017 2016 2015 2014 2013 20…" at bounding box center [188, 145] width 129 height 28
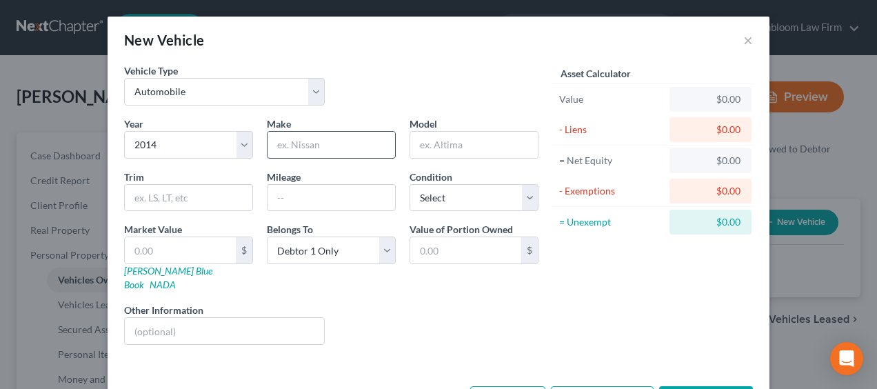
click at [307, 145] on input "text" at bounding box center [332, 145] width 128 height 26
type input "Jeepo"
click at [835, 166] on div "New Vehicle × Vehicle Type Select Automobile Truck Trailer Watercraft Aircraft …" at bounding box center [438, 194] width 877 height 389
drag, startPoint x: 695, startPoint y: 297, endPoint x: 693, endPoint y: 377, distance: 79.4
click at [693, 377] on div "New Vehicle × Vehicle Type Select Automobile Truck Trailer Watercraft Aircraft …" at bounding box center [439, 222] width 662 height 410
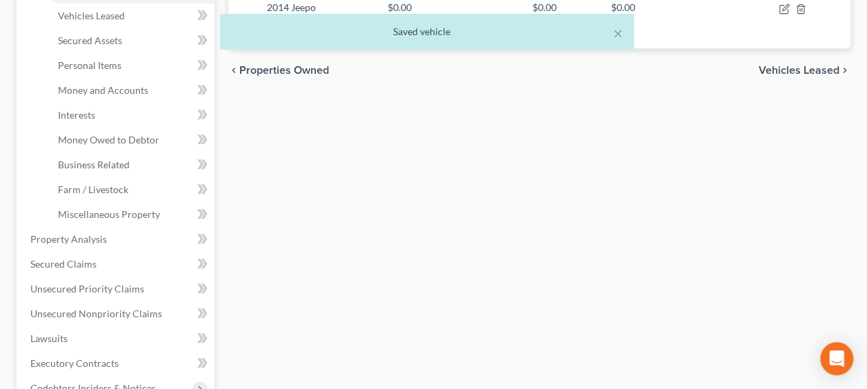
scroll to position [331, 0]
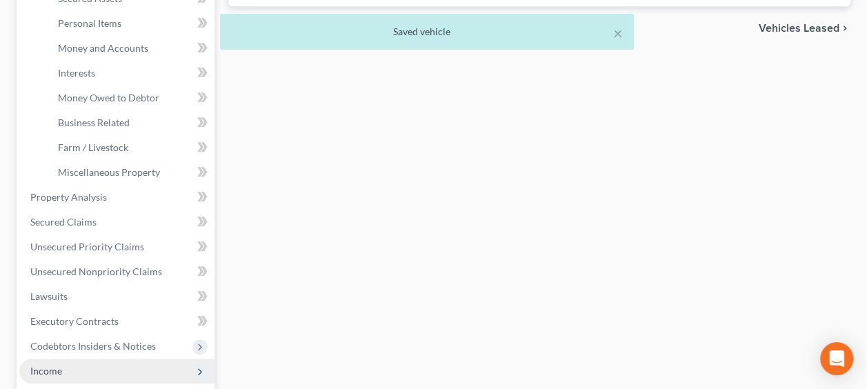
click at [61, 370] on span "Income" at bounding box center [46, 371] width 32 height 12
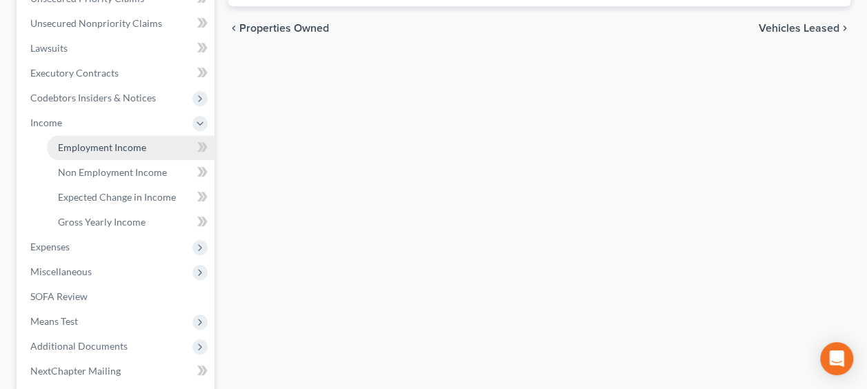
click at [112, 146] on span "Employment Income" at bounding box center [102, 147] width 88 height 12
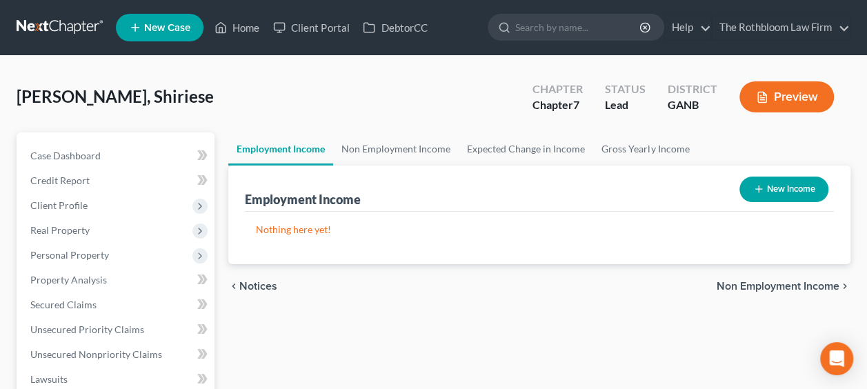
click at [762, 184] on button "New Income" at bounding box center [783, 190] width 89 height 26
select select "0"
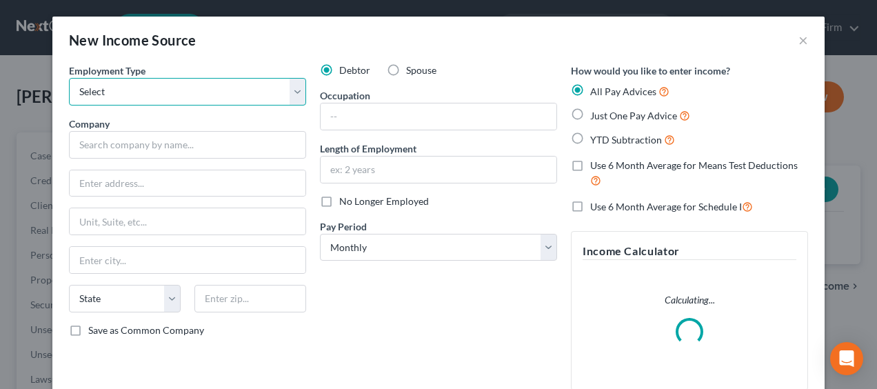
click at [115, 90] on select "Select Full or Part Time Employment Self Employment" at bounding box center [187, 92] width 237 height 28
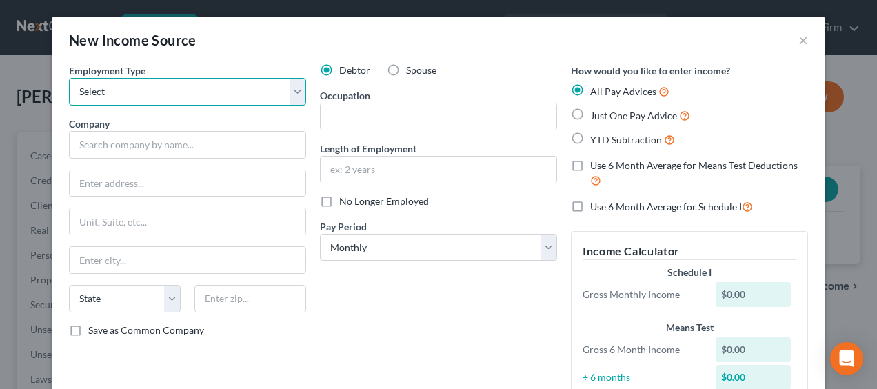
select select "1"
click at [69, 78] on select "Select Full or Part Time Employment Self Employment" at bounding box center [187, 92] width 237 height 28
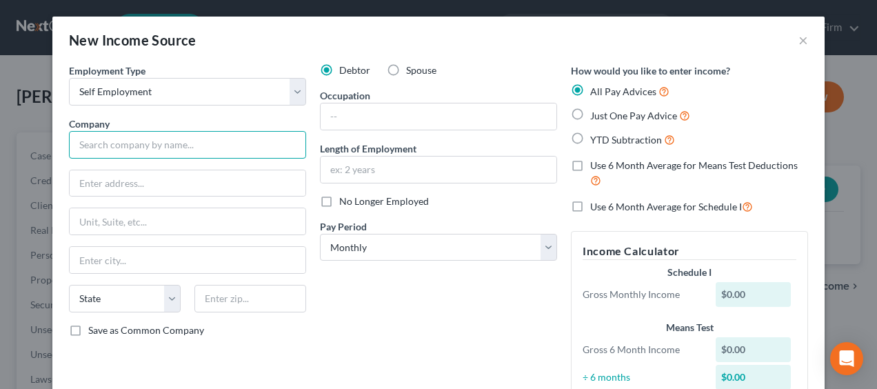
click at [102, 148] on input "text" at bounding box center [187, 145] width 237 height 28
click at [92, 141] on input "text" at bounding box center [187, 145] width 237 height 28
type input "Shiriece DaCosta"
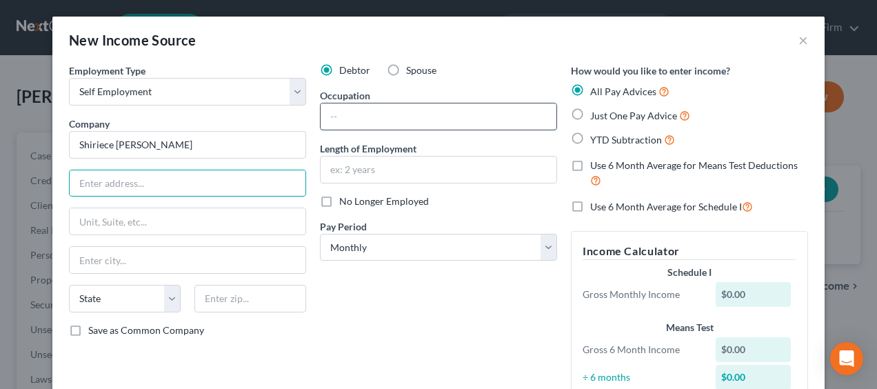
click at [322, 116] on input "text" at bounding box center [439, 116] width 236 height 26
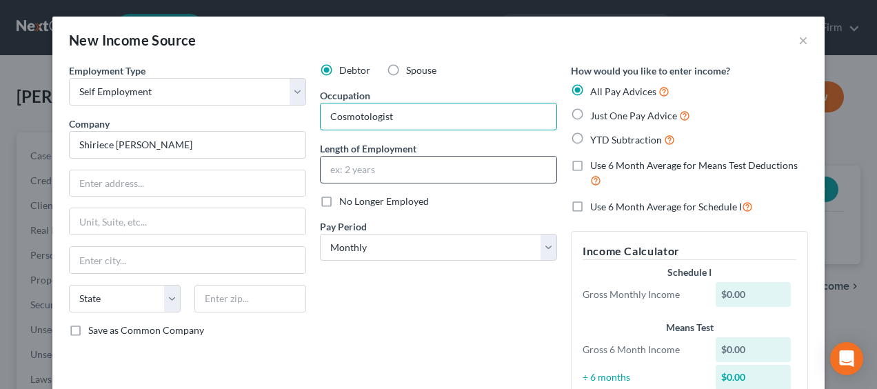
type input "Cosmotologist"
click at [333, 173] on input "text" at bounding box center [439, 170] width 236 height 26
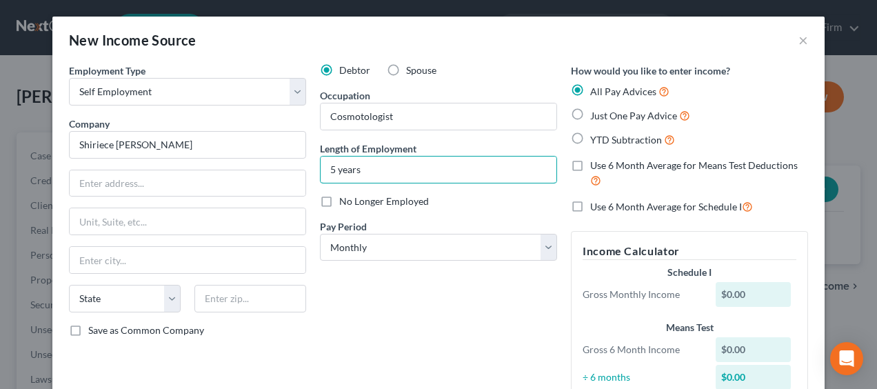
type input "5 years"
click at [843, 236] on div "New Income Source × Employment Type * Select Full or Part Time Employment Self …" at bounding box center [438, 194] width 877 height 389
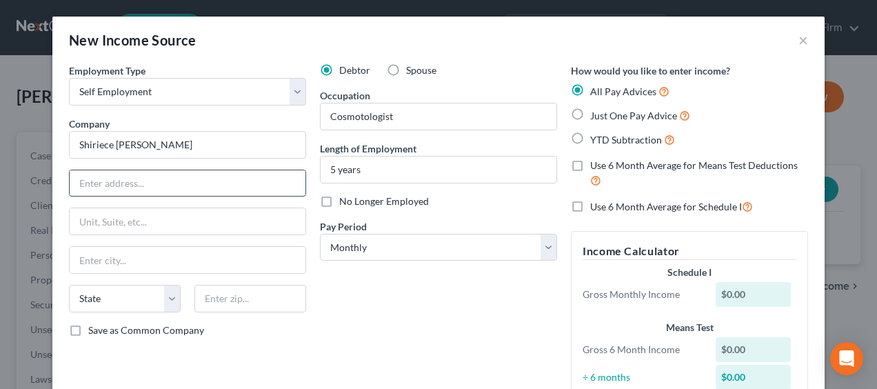
click at [147, 186] on input "text" at bounding box center [188, 183] width 236 height 26
type input "798 Lawrenceville Suwanee Road"
click at [808, 126] on div "How would you like to enter income? All Pay Advices Just One Pay Advice YTD Sub…" at bounding box center [689, 239] width 251 height 352
click at [123, 215] on input "text" at bounding box center [188, 221] width 236 height 26
type input "Suite 100 B"
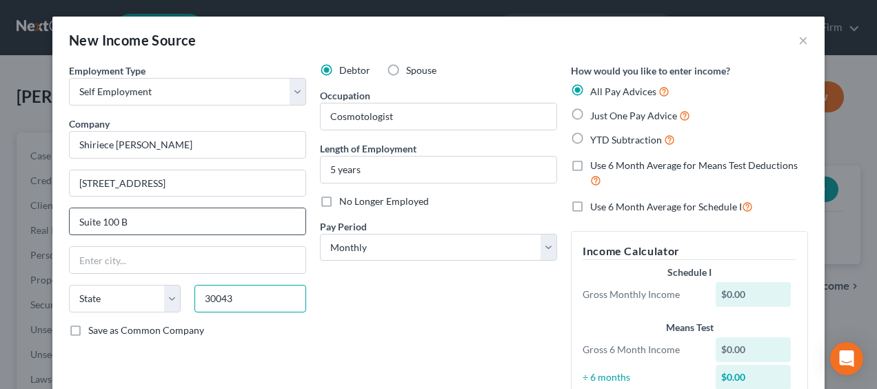
type input "30043"
type input "Lawrenceville"
select select "10"
drag, startPoint x: 865, startPoint y: 68, endPoint x: 872, endPoint y: 181, distance: 113.3
click at [872, 181] on div "New Income Source × Employment Type * Select Full or Part Time Employment Self …" at bounding box center [438, 194] width 877 height 389
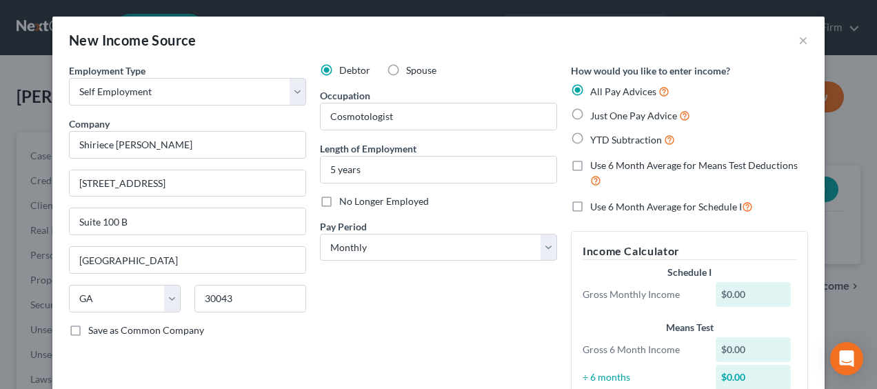
drag, startPoint x: 872, startPoint y: 181, endPoint x: 858, endPoint y: 25, distance: 156.5
click at [858, 25] on div "New Income Source × Employment Type * Select Full or Part Time Employment Self …" at bounding box center [438, 194] width 877 height 389
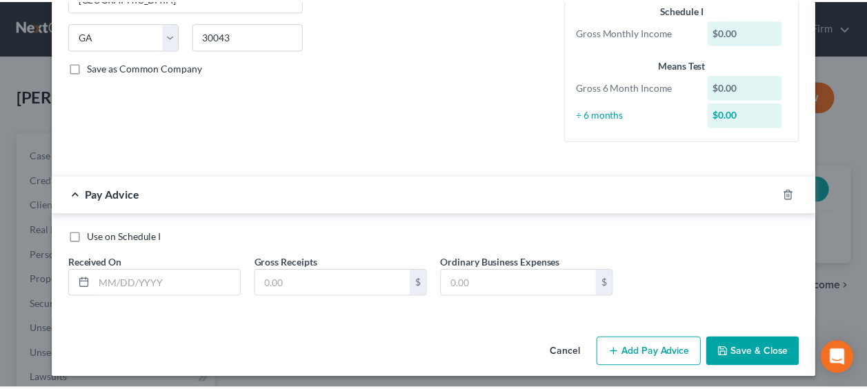
scroll to position [266, 0]
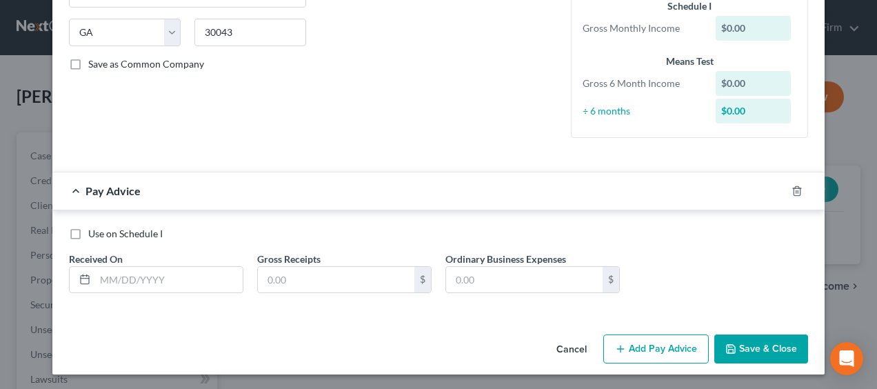
click at [797, 256] on div "Use on Schedule I Received On * Gross Receipts $ Ordinary Business Expenses $" at bounding box center [438, 266] width 753 height 78
click at [148, 284] on input "text" at bounding box center [169, 280] width 148 height 26
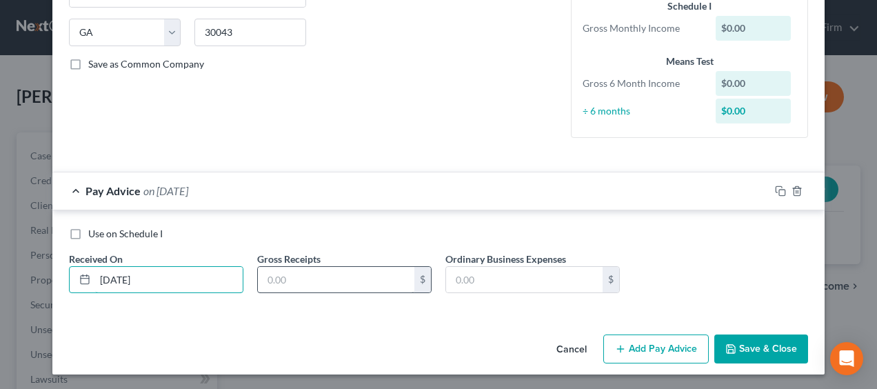
type input "08/01/2025"
click at [261, 288] on input "text" at bounding box center [336, 280] width 157 height 26
type input "1"
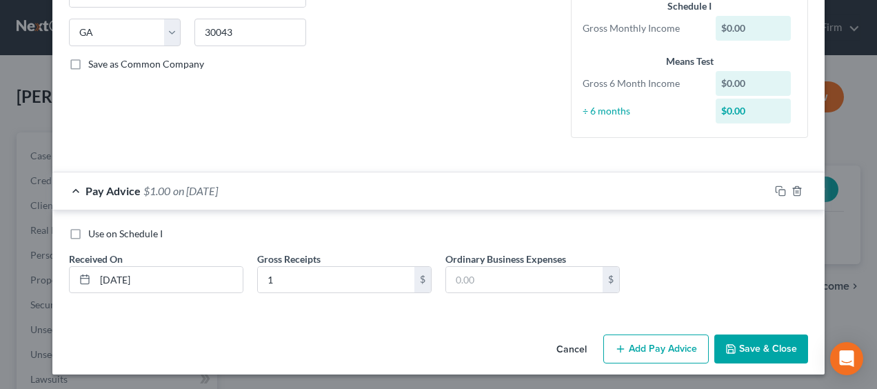
click at [757, 361] on button "Save & Close" at bounding box center [762, 349] width 94 height 29
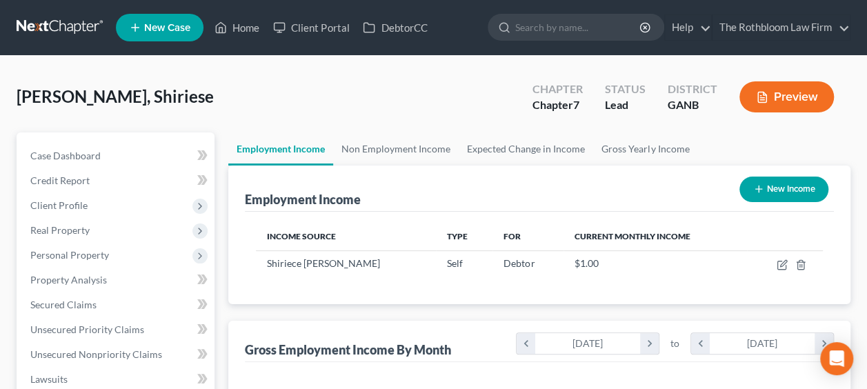
scroll to position [246, 346]
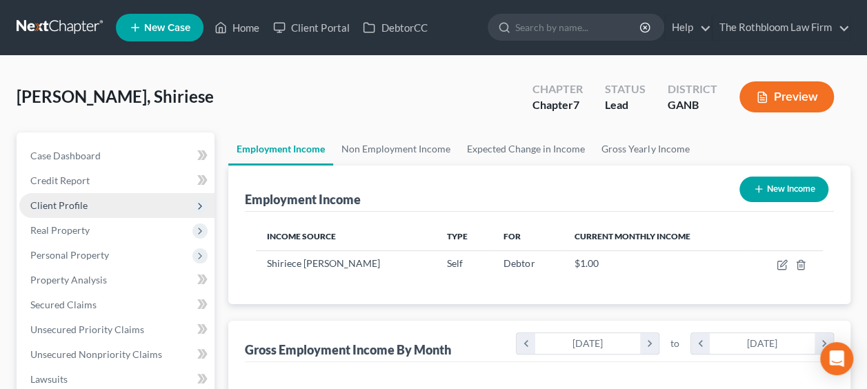
click at [72, 201] on span "Client Profile" at bounding box center [58, 205] width 57 height 12
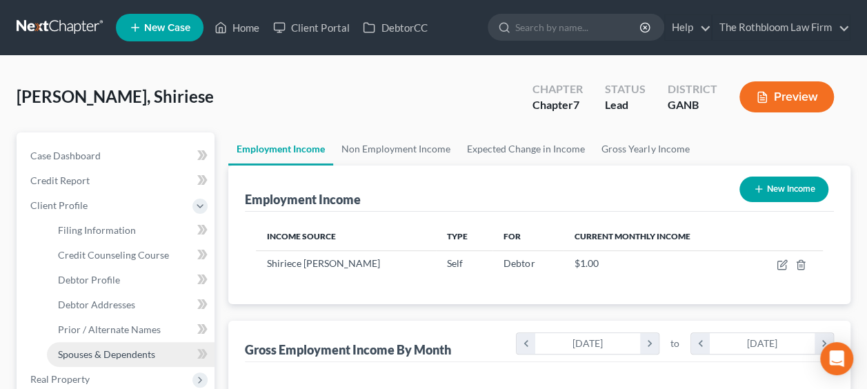
click at [126, 352] on span "Spouses & Dependents" at bounding box center [106, 354] width 97 height 12
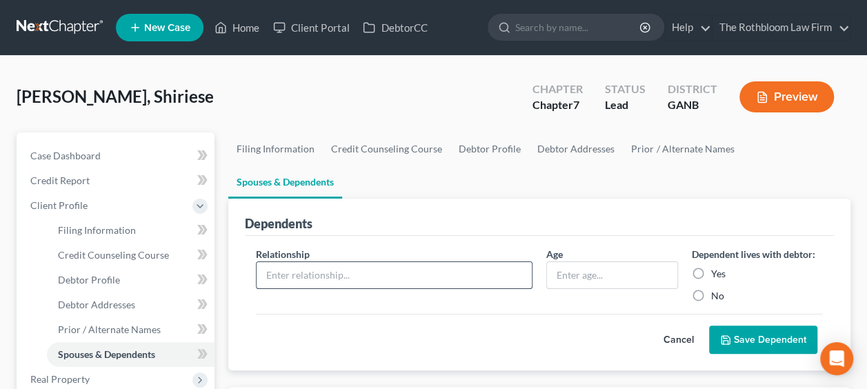
click at [297, 262] on input "text" at bounding box center [394, 275] width 275 height 26
type input "Daughter"
type input "8"
click at [711, 267] on label "Yes" at bounding box center [718, 274] width 14 height 14
click at [717, 267] on input "Yes" at bounding box center [721, 271] width 9 height 9
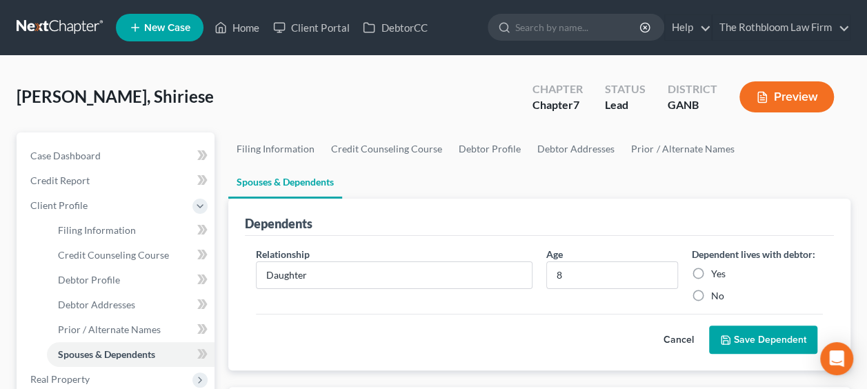
radio input "true"
click at [750, 326] on button "Save Dependent" at bounding box center [763, 340] width 108 height 29
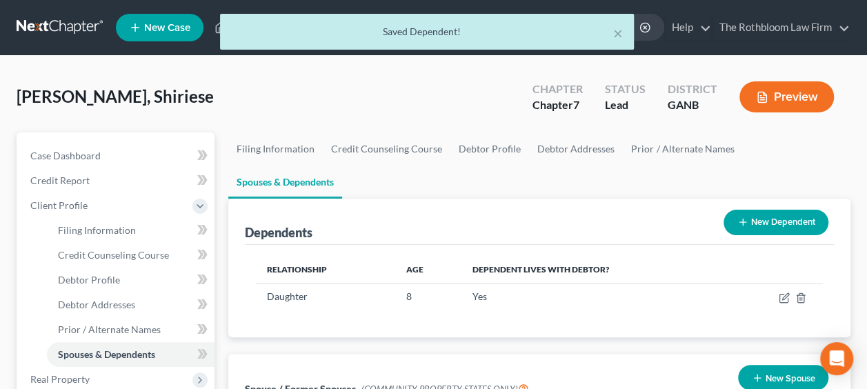
click at [787, 210] on button "New Dependent" at bounding box center [776, 223] width 105 height 26
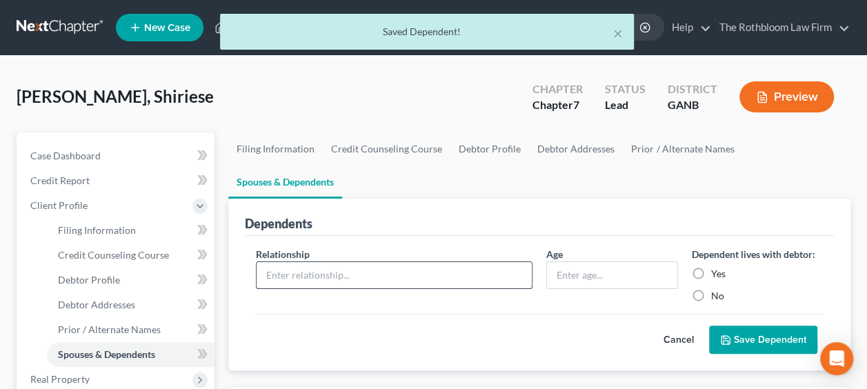
click at [386, 262] on input "text" at bounding box center [394, 275] width 275 height 26
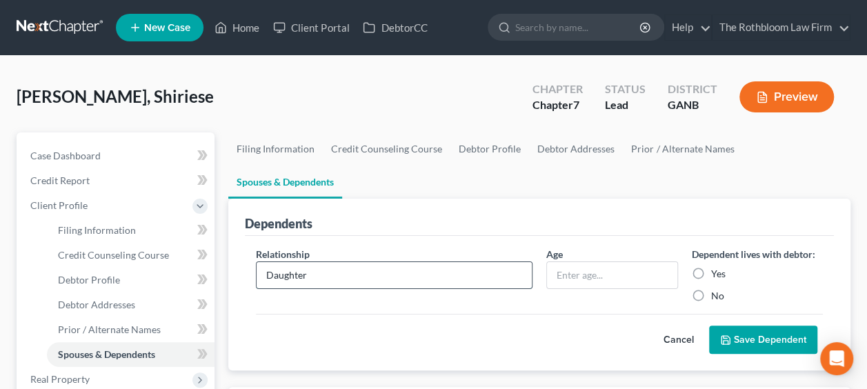
type input "Daughter"
type input "10"
click at [711, 267] on label "Yes" at bounding box center [718, 274] width 14 height 14
click at [717, 267] on input "Yes" at bounding box center [721, 271] width 9 height 9
radio input "true"
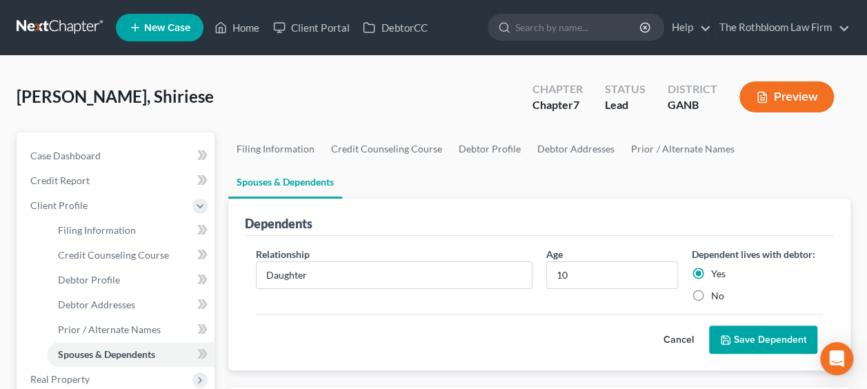
click at [763, 326] on button "Save Dependent" at bounding box center [763, 340] width 108 height 29
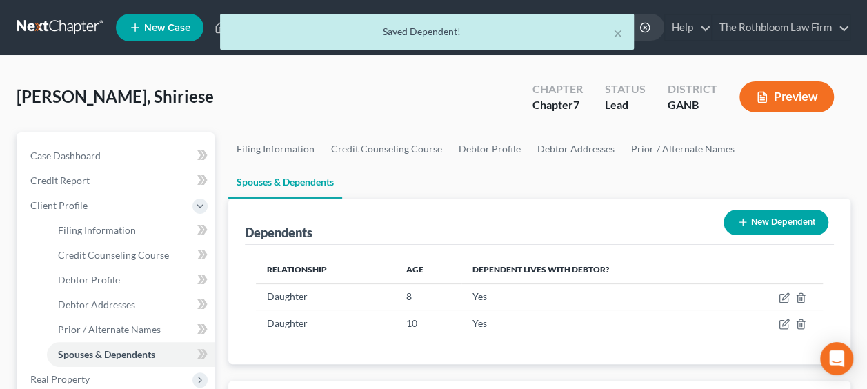
click at [791, 210] on button "New Dependent" at bounding box center [776, 223] width 105 height 26
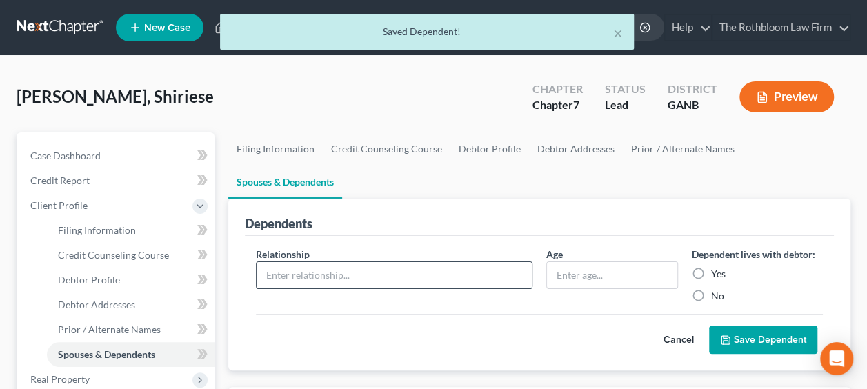
click at [349, 262] on input "text" at bounding box center [394, 275] width 275 height 26
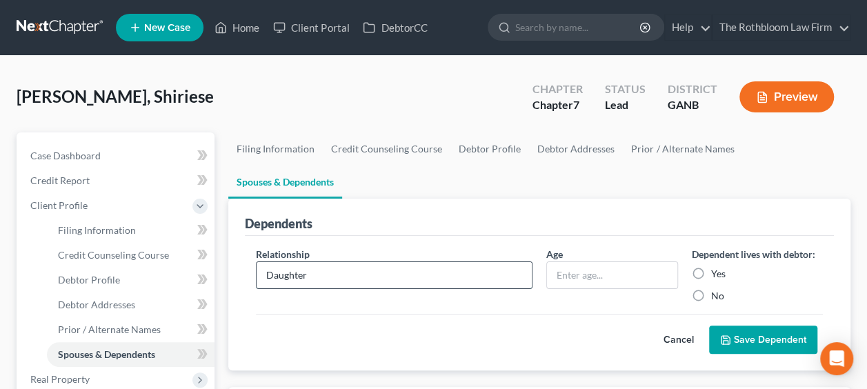
type input "Daughter"
type input "11"
click at [711, 267] on label "Yes" at bounding box center [718, 274] width 14 height 14
click at [717, 267] on input "Yes" at bounding box center [721, 271] width 9 height 9
radio input "true"
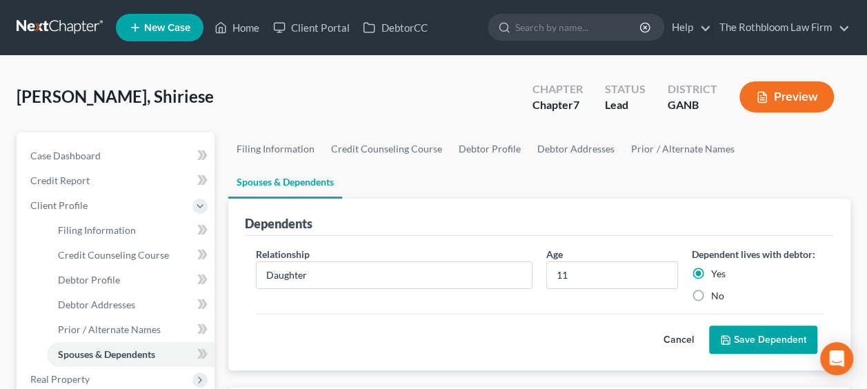
click at [760, 326] on button "Save Dependent" at bounding box center [763, 340] width 108 height 29
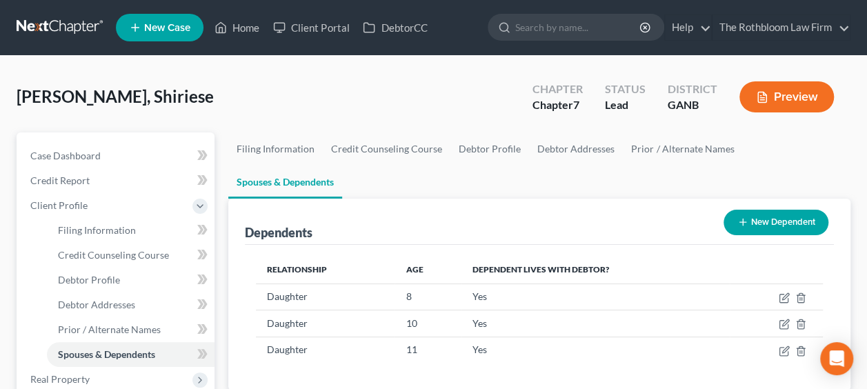
click at [829, 245] on div "Relationship Age Dependent lives with debtor? Daughter 8 Yes Daughter 10 Yes Da…" at bounding box center [539, 318] width 589 height 146
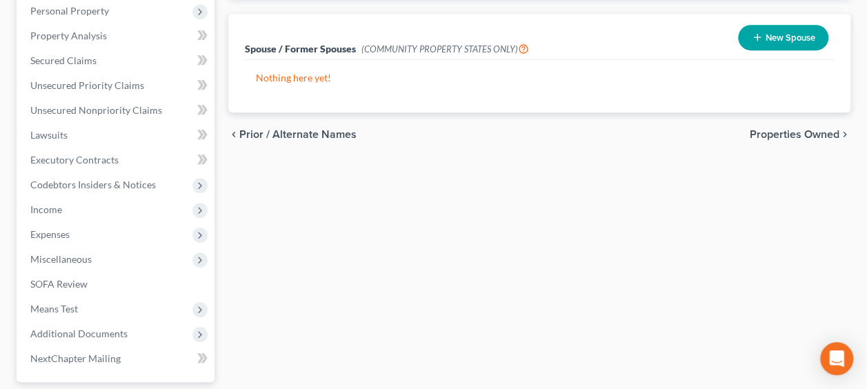
scroll to position [441, 0]
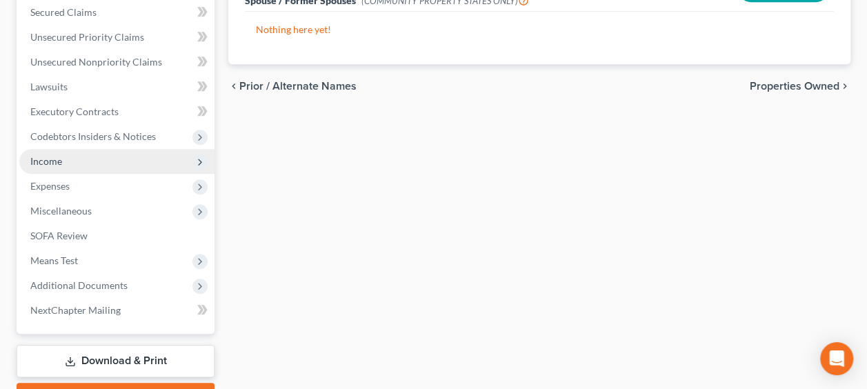
click at [47, 168] on span "Income" at bounding box center [116, 161] width 195 height 25
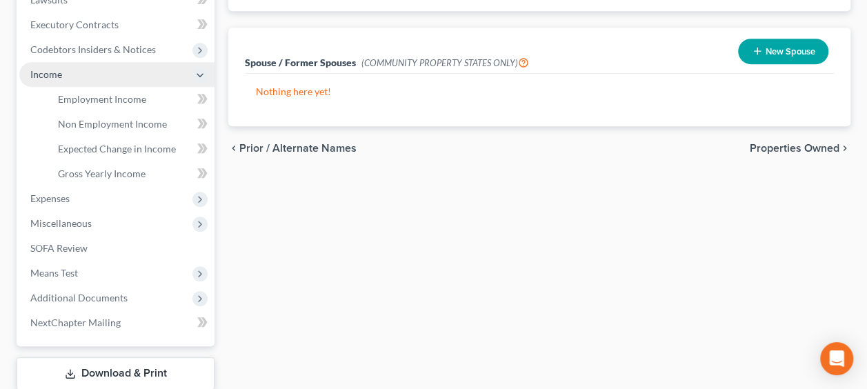
scroll to position [292, 0]
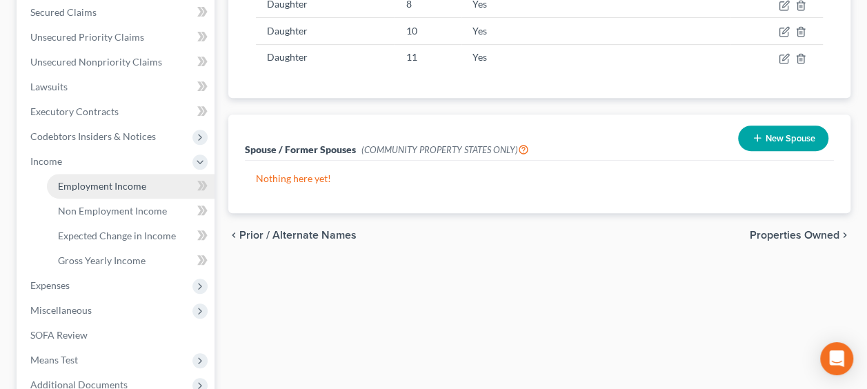
click at [126, 187] on span "Employment Income" at bounding box center [102, 186] width 88 height 12
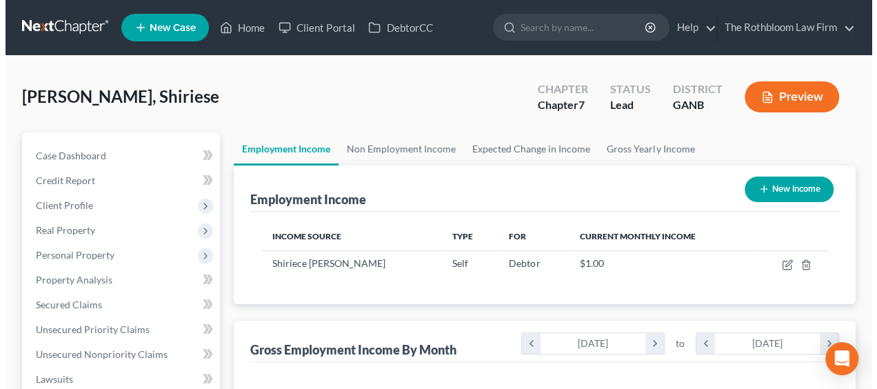
scroll to position [246, 346]
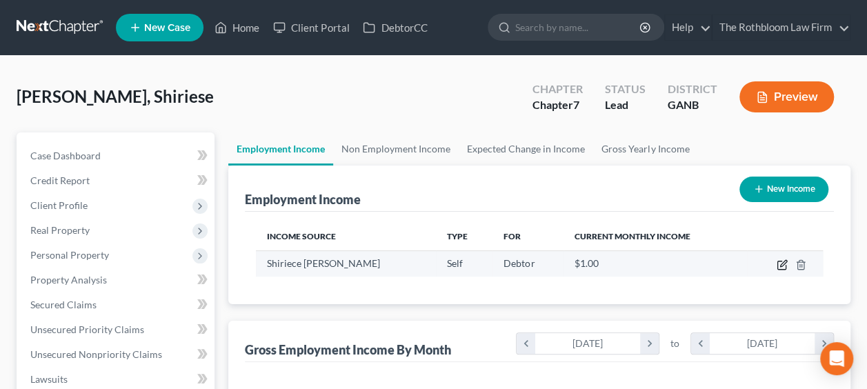
click at [782, 269] on icon "button" at bounding box center [782, 264] width 11 height 11
select select "1"
select select "10"
select select "0"
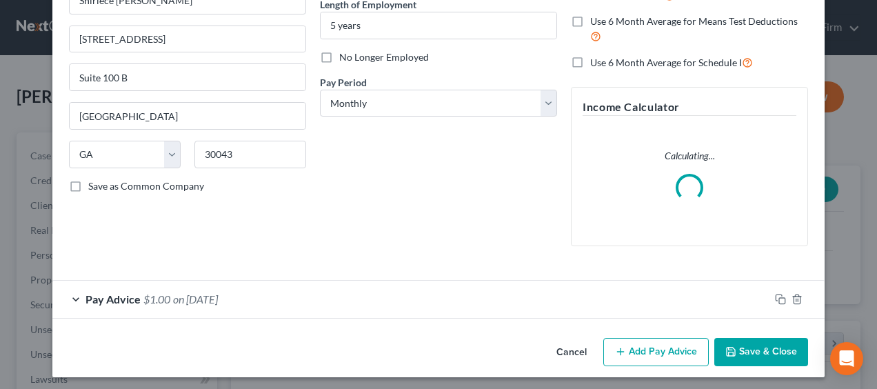
scroll to position [148, 0]
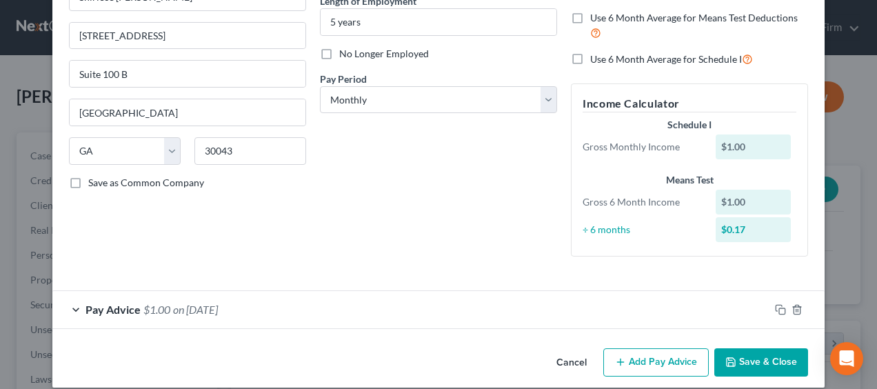
click at [256, 305] on div "Pay Advice $1.00 on 08/01/2025" at bounding box center [410, 309] width 717 height 37
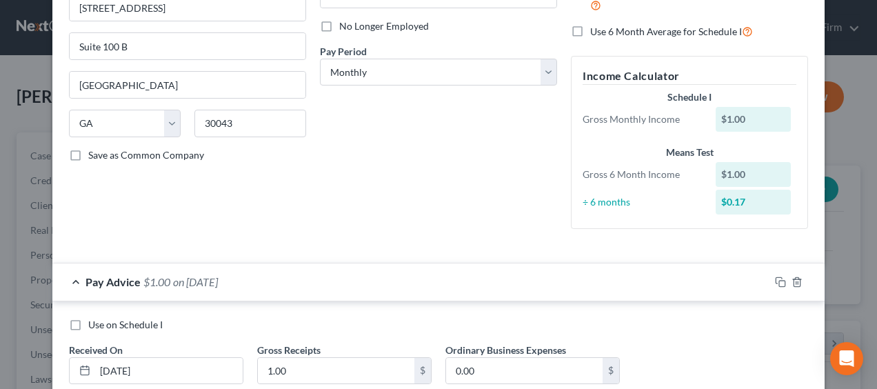
scroll to position [230, 0]
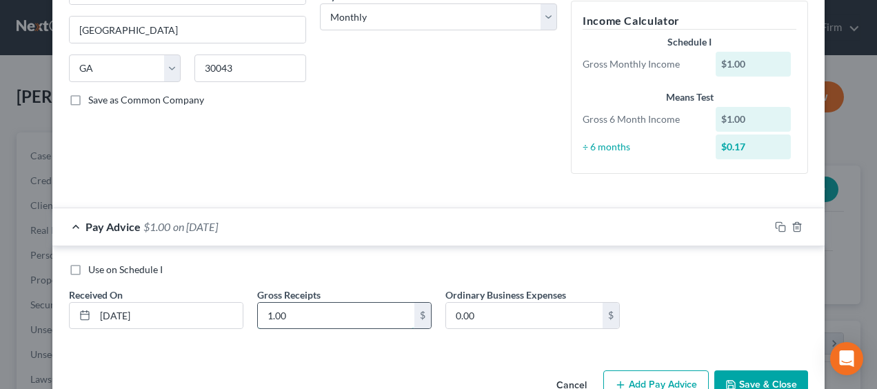
click at [295, 312] on input "1.00" at bounding box center [336, 316] width 157 height 26
type input "1,497"
click at [650, 378] on button "Add Pay Advice" at bounding box center [657, 384] width 106 height 29
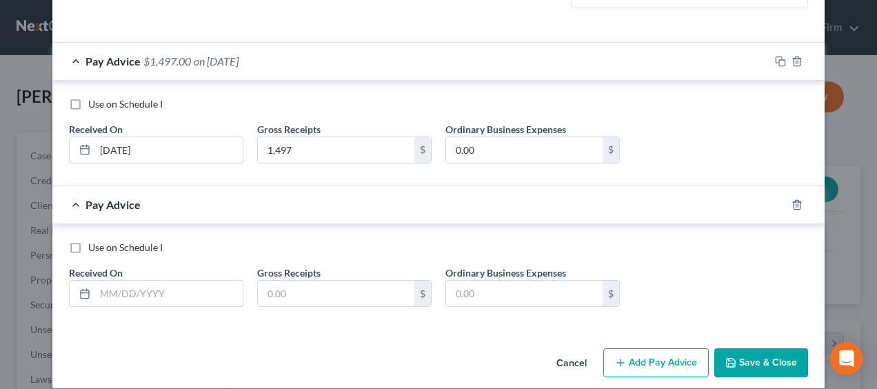
scroll to position [409, 0]
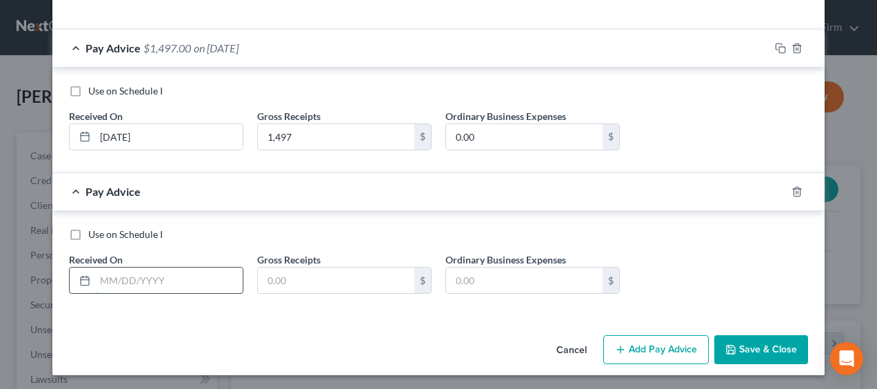
click at [141, 281] on input "text" at bounding box center [169, 281] width 148 height 26
type input "07/01/2025"
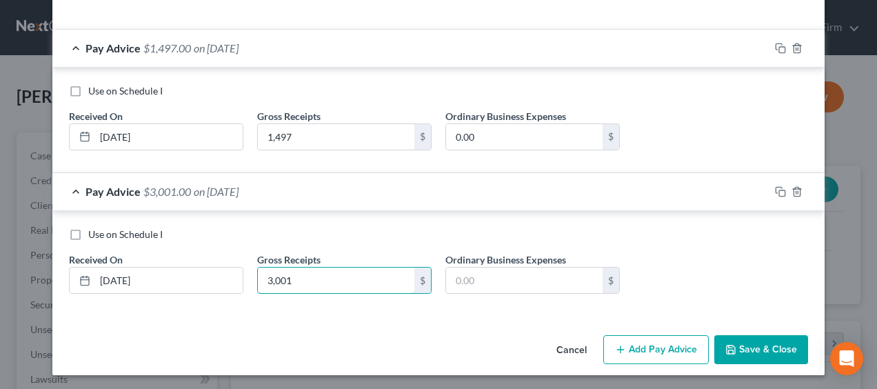
type input "3,001"
click at [626, 346] on button "Add Pay Advice" at bounding box center [657, 349] width 106 height 29
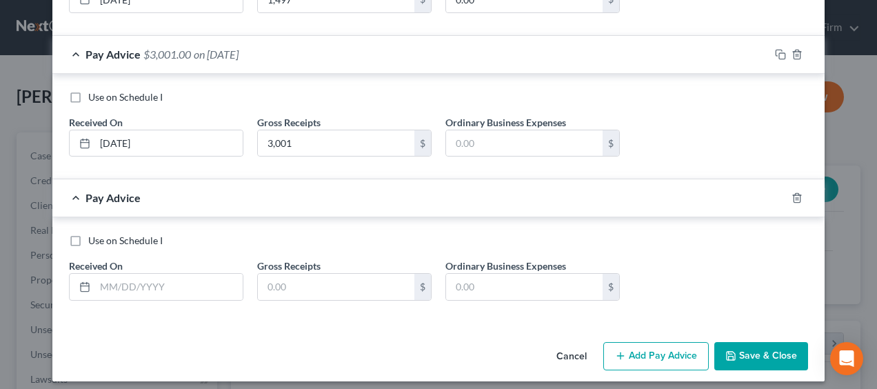
scroll to position [552, 0]
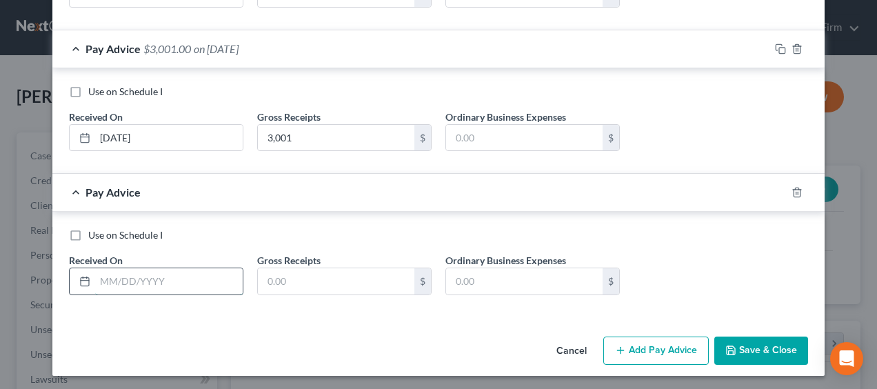
click at [199, 283] on input "text" at bounding box center [169, 281] width 148 height 26
type input "06/01/2025"
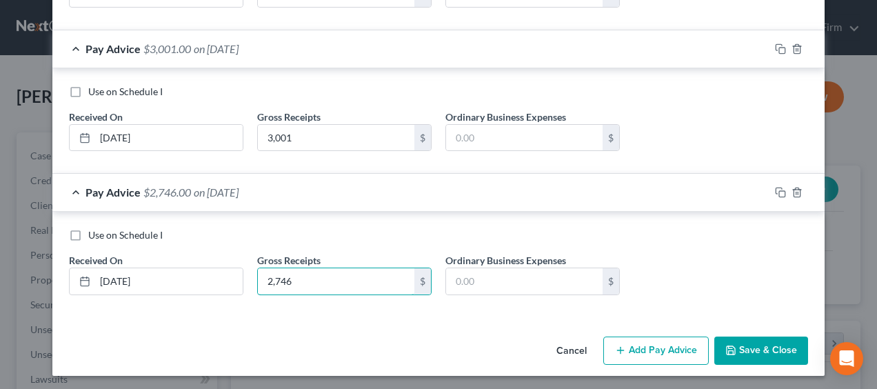
type input "2,746"
click at [640, 348] on button "Add Pay Advice" at bounding box center [657, 351] width 106 height 29
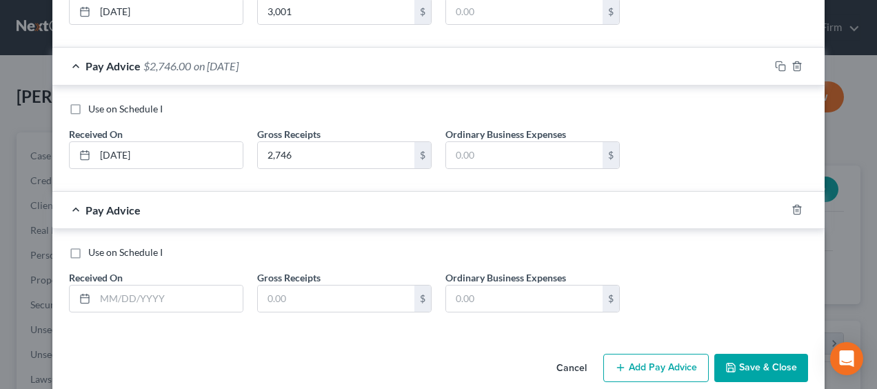
scroll to position [690, 0]
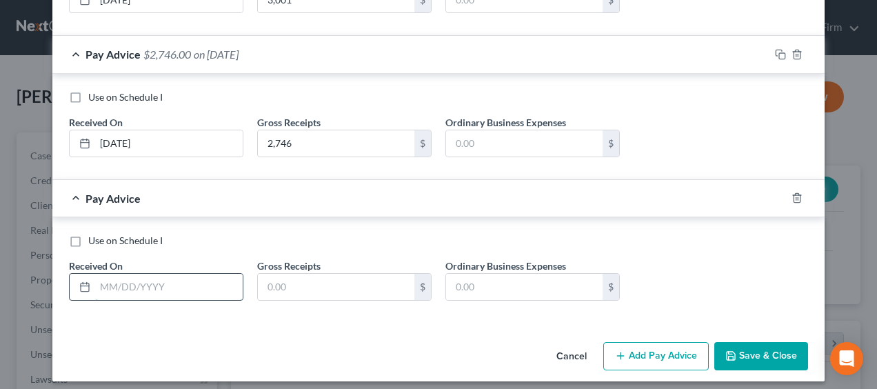
click at [103, 286] on input "text" at bounding box center [169, 287] width 148 height 26
type input "05/01/2025"
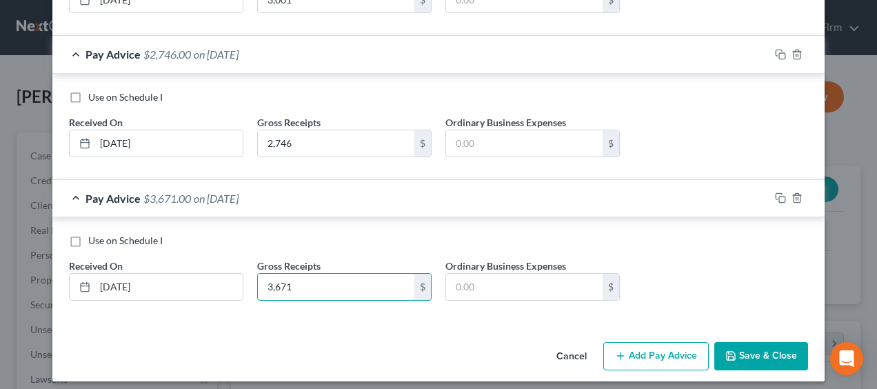
type input "3,671"
click at [626, 352] on button "Add Pay Advice" at bounding box center [657, 356] width 106 height 29
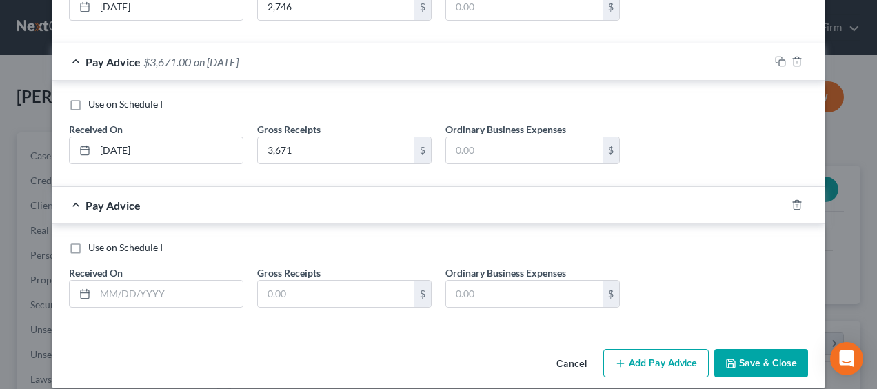
scroll to position [828, 0]
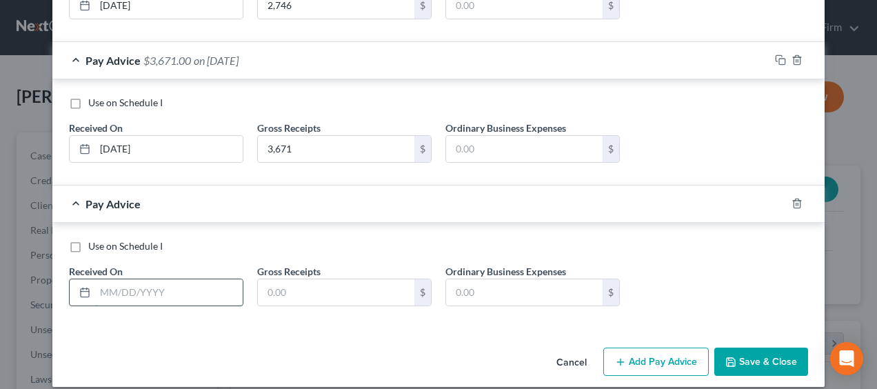
click at [111, 284] on input "text" at bounding box center [169, 292] width 148 height 26
type input "04/01/2025"
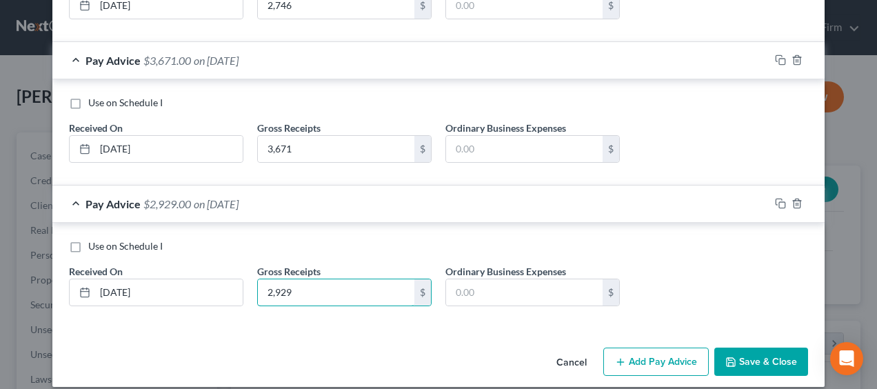
type input "2,929"
click at [624, 357] on button "Add Pay Advice" at bounding box center [657, 362] width 106 height 29
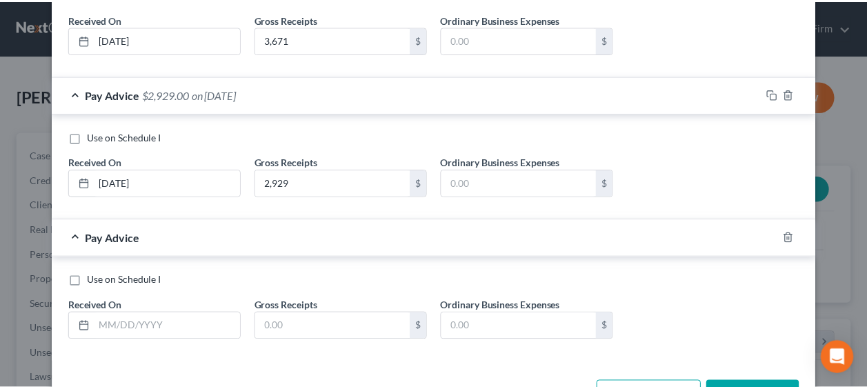
scroll to position [938, 0]
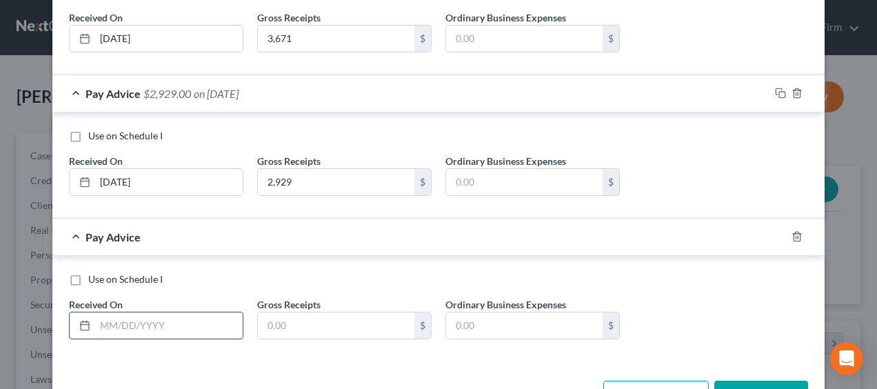
click at [117, 312] on input "text" at bounding box center [169, 325] width 148 height 26
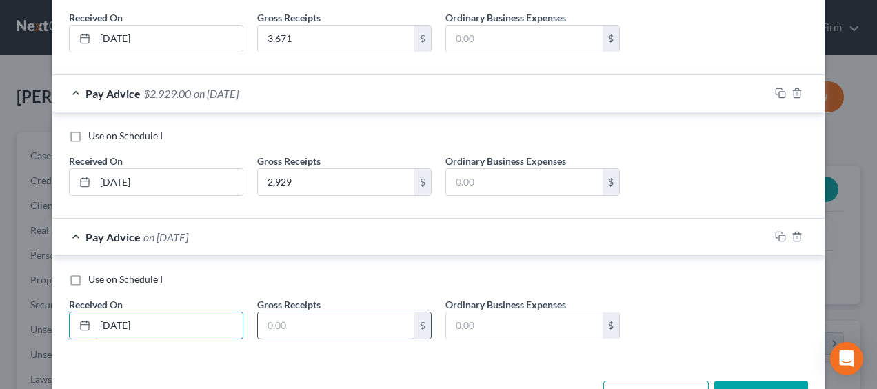
type input "03/01/2025"
click at [267, 323] on input "text" at bounding box center [336, 325] width 157 height 26
type input "5,239"
click at [745, 384] on button "Save & Close" at bounding box center [762, 395] width 94 height 29
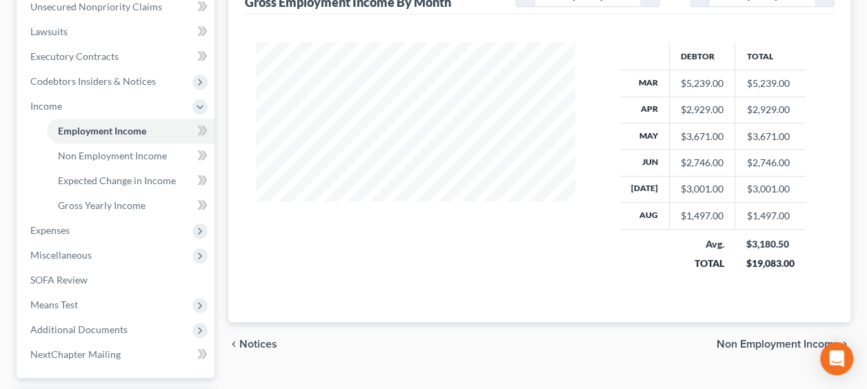
scroll to position [359, 0]
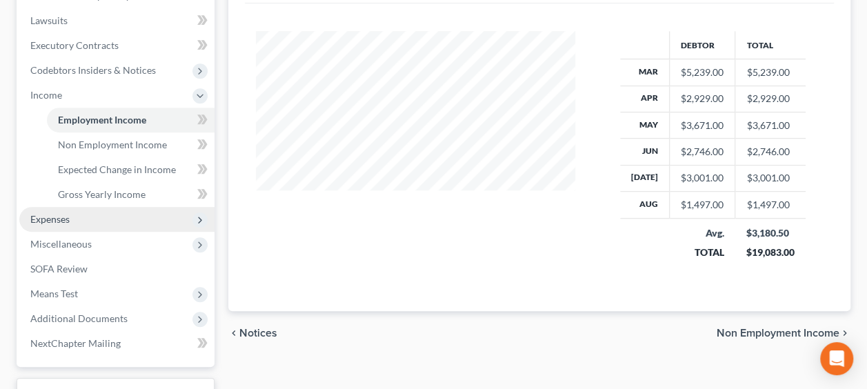
click at [62, 217] on span "Expenses" at bounding box center [49, 219] width 39 height 12
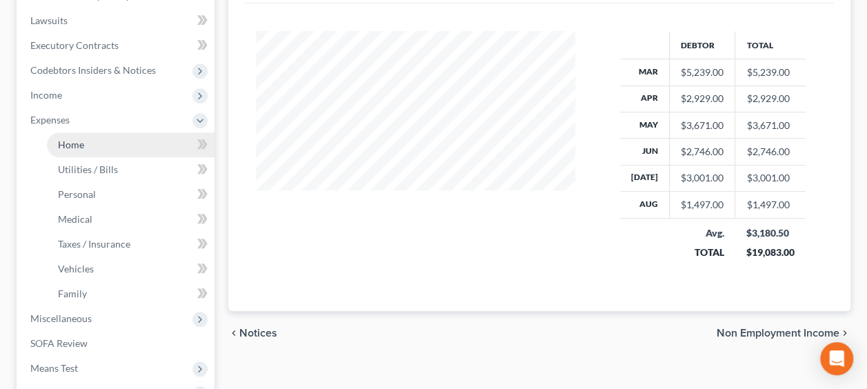
click at [95, 146] on link "Home" at bounding box center [131, 144] width 168 height 25
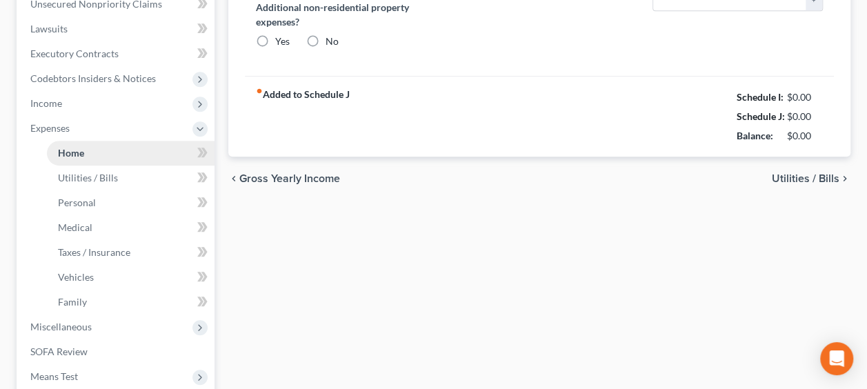
type input "0.00"
radio input "true"
type input "0.00"
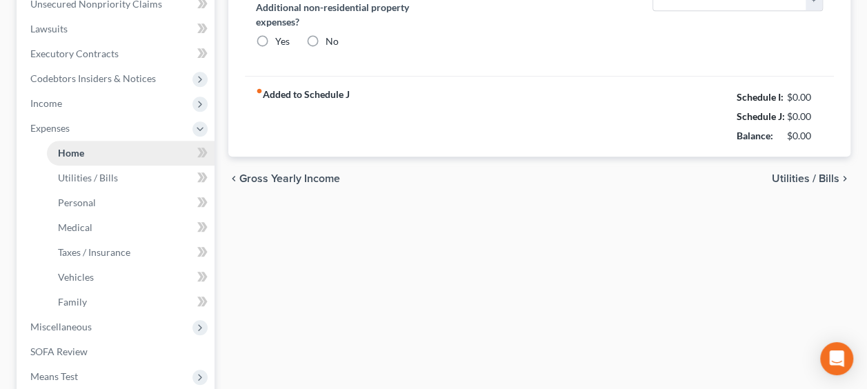
type input "0.00"
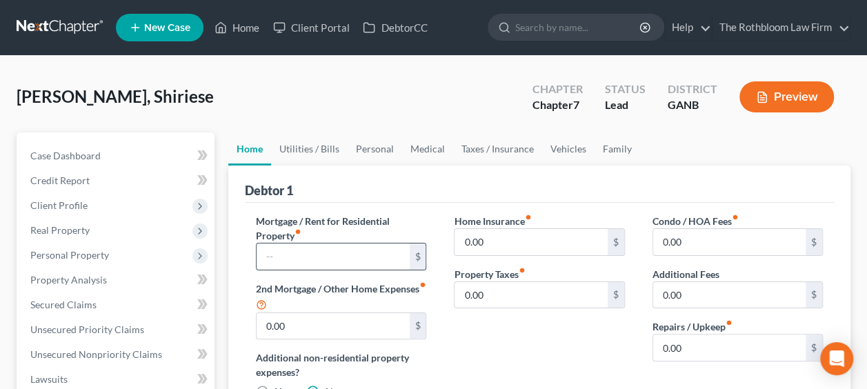
click at [313, 250] on input "text" at bounding box center [333, 256] width 152 height 26
type input "500"
click at [319, 145] on link "Utilities / Bills" at bounding box center [309, 148] width 77 height 33
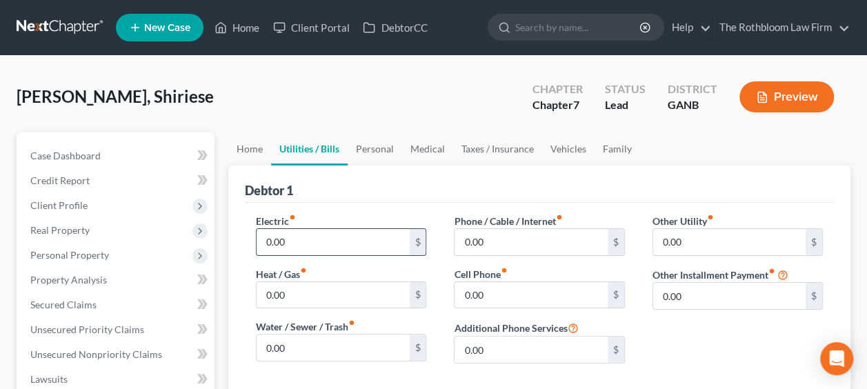
click at [290, 232] on input "0.00" at bounding box center [333, 242] width 152 height 26
type input "100"
click at [807, 155] on ul "Home Utilities / Bills Personal Medical Taxes / Insurance Vehicles Family" at bounding box center [539, 148] width 622 height 33
click at [296, 290] on input "0.00" at bounding box center [333, 295] width 152 height 26
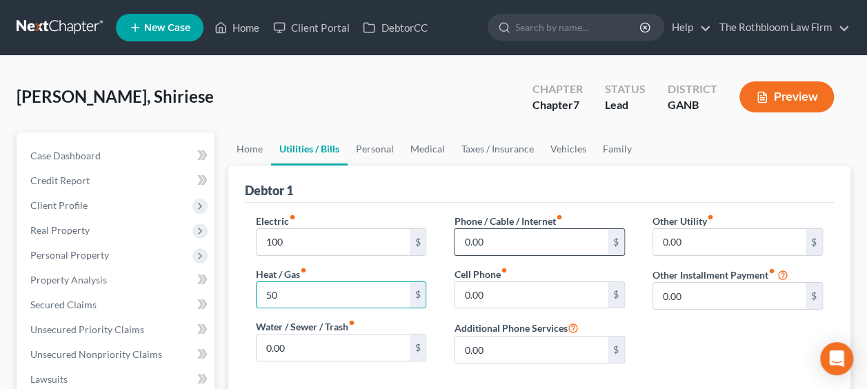
type input "50"
click at [480, 248] on input "0.00" at bounding box center [531, 242] width 152 height 26
type input "50"
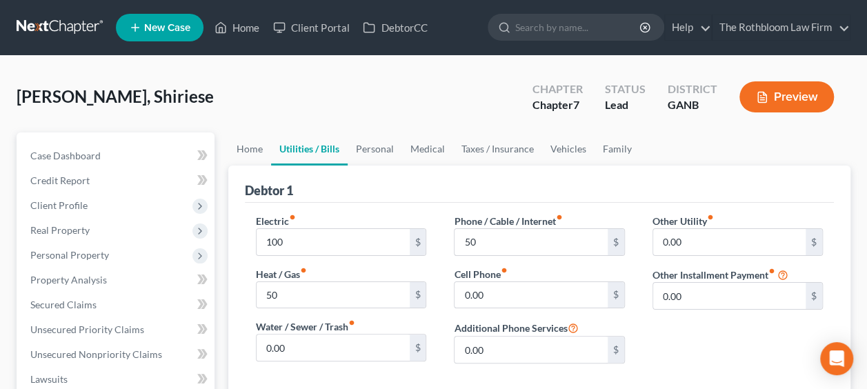
click at [817, 129] on div "DaCosta, Shiriese Upgraded Chapter Chapter 7 Status Lead District GANB Preview" at bounding box center [434, 102] width 834 height 60
click at [368, 147] on link "Personal" at bounding box center [375, 148] width 54 height 33
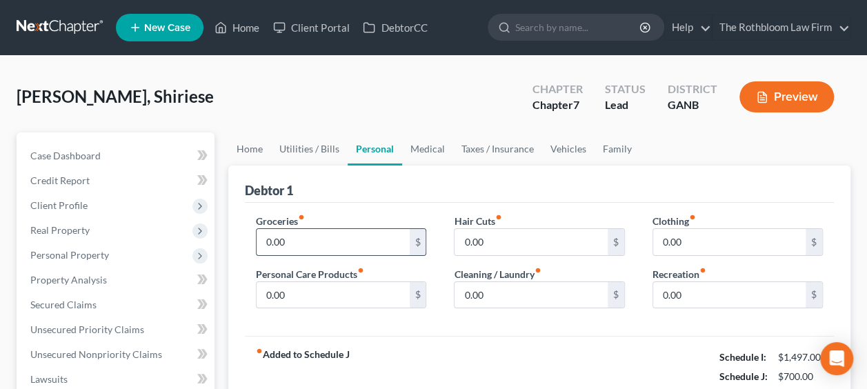
click at [301, 229] on input "0.00" at bounding box center [333, 242] width 152 height 26
type input "300"
click at [664, 244] on input "0.00" at bounding box center [729, 242] width 152 height 26
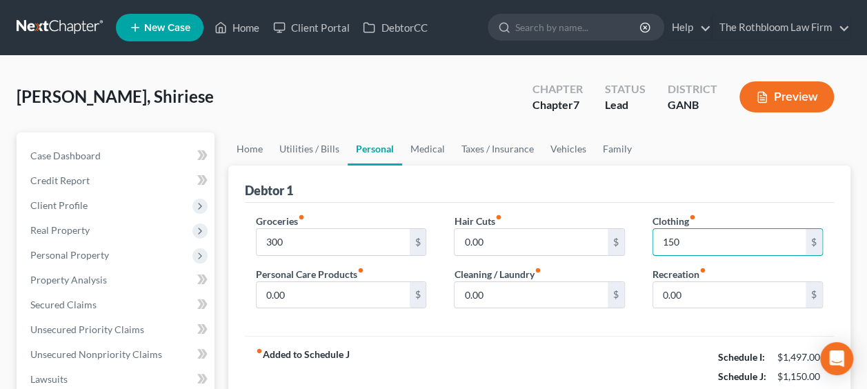
type input "150"
click at [812, 141] on ul "Home Utilities / Bills Personal Medical Taxes / Insurance Vehicles Family" at bounding box center [539, 148] width 622 height 33
click at [499, 286] on input "0.00" at bounding box center [531, 295] width 152 height 26
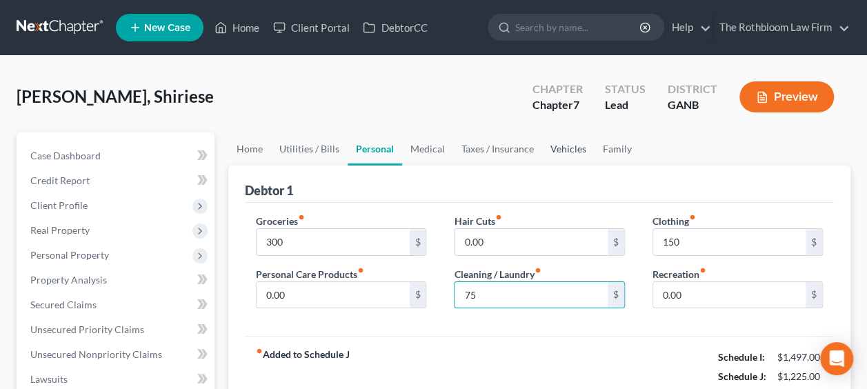
type input "75"
click at [556, 148] on link "Vehicles" at bounding box center [568, 148] width 52 height 33
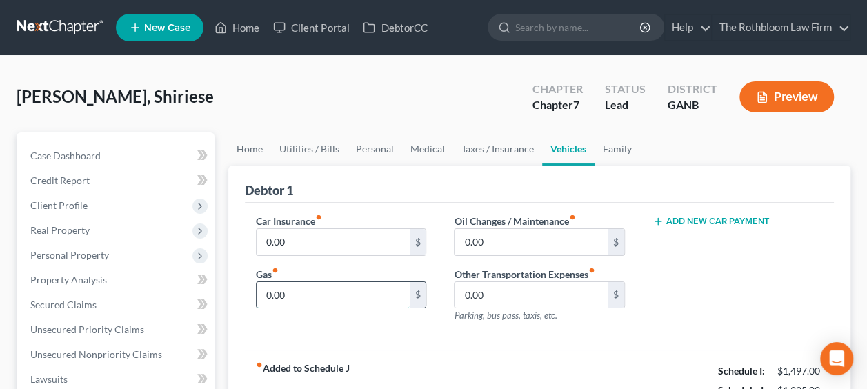
click at [290, 295] on input "0.00" at bounding box center [333, 295] width 152 height 26
type input "100"
click at [814, 196] on div "Debtor 1" at bounding box center [539, 184] width 589 height 37
click at [292, 246] on input "0.00" at bounding box center [333, 242] width 152 height 26
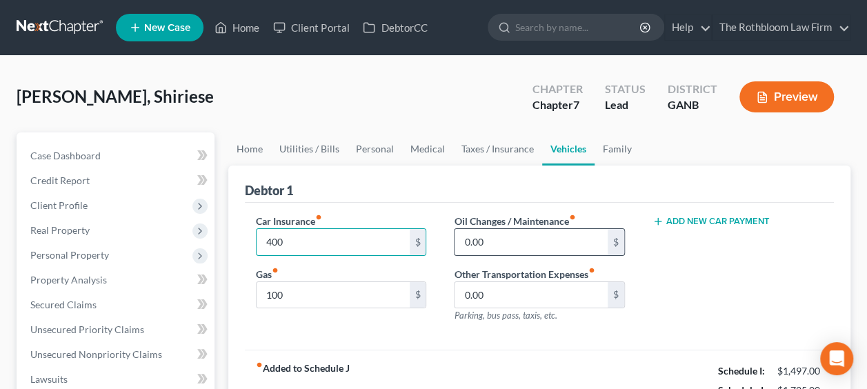
type input "400"
click at [508, 248] on input "0.00" at bounding box center [531, 242] width 152 height 26
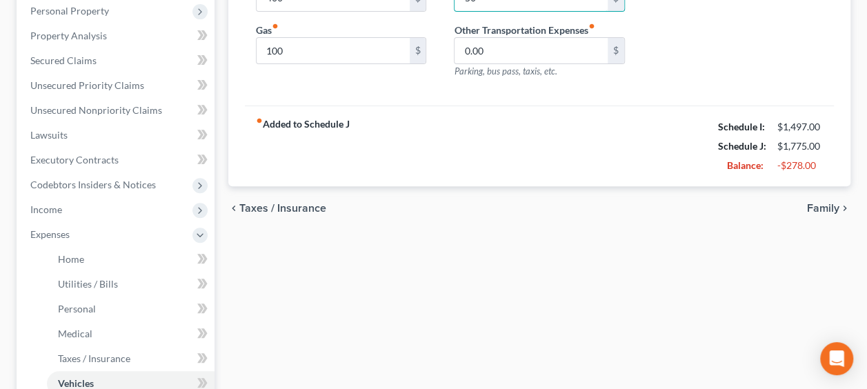
scroll to position [243, 0]
type input "50"
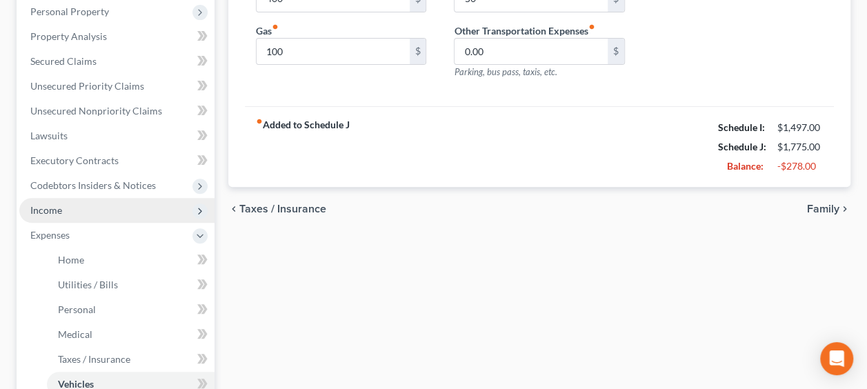
click at [48, 208] on span "Income" at bounding box center [46, 210] width 32 height 12
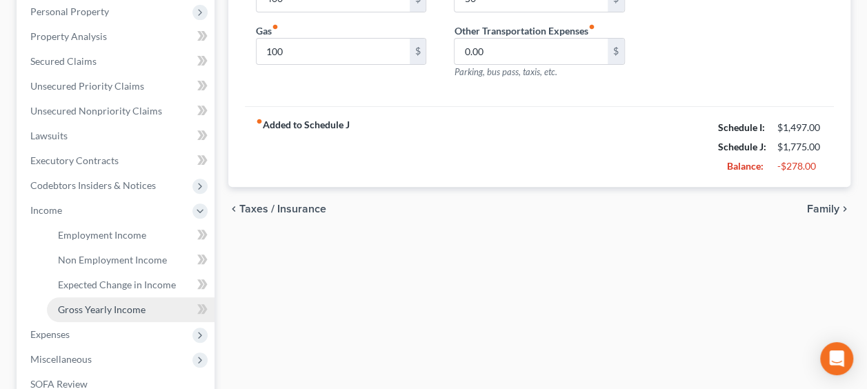
click at [131, 304] on span "Gross Yearly Income" at bounding box center [102, 310] width 88 height 12
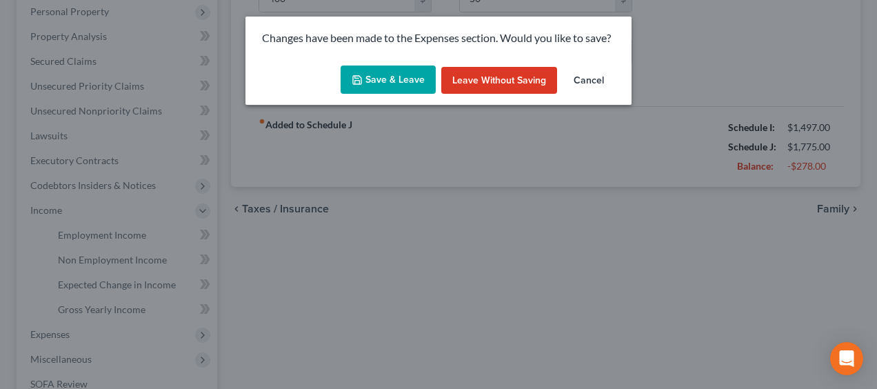
click at [392, 80] on button "Save & Leave" at bounding box center [388, 80] width 95 height 29
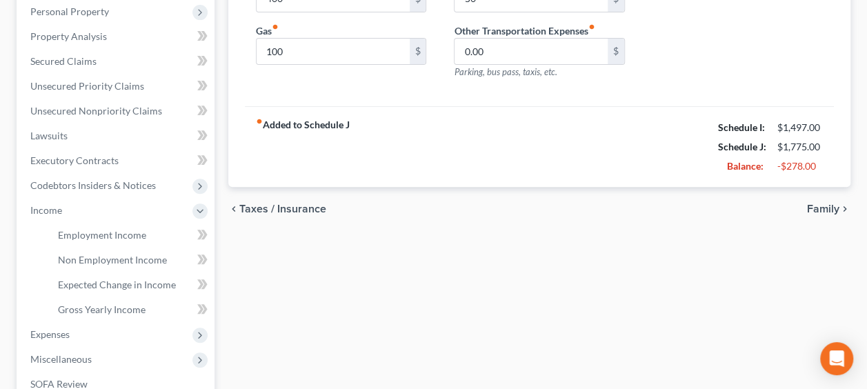
type input "400.00"
type input "100.00"
type input "50.00"
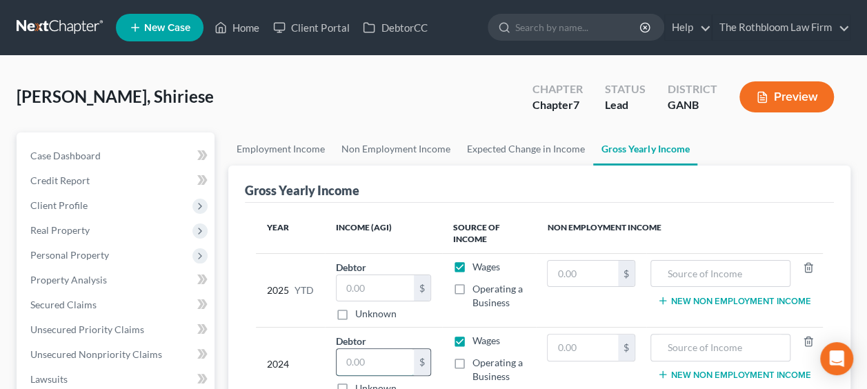
click at [377, 359] on input "text" at bounding box center [375, 362] width 77 height 26
type input "24,565"
click at [810, 195] on div "Gross Yearly Income" at bounding box center [539, 184] width 589 height 37
click at [392, 288] on input "text" at bounding box center [375, 288] width 77 height 26
type input "19,083"
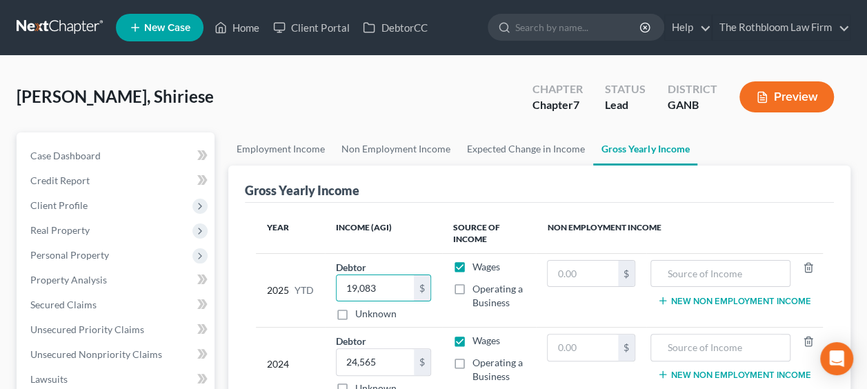
click at [793, 143] on ul "Employment Income Non Employment Income Expected Change in Income Gross Yearly …" at bounding box center [539, 148] width 622 height 33
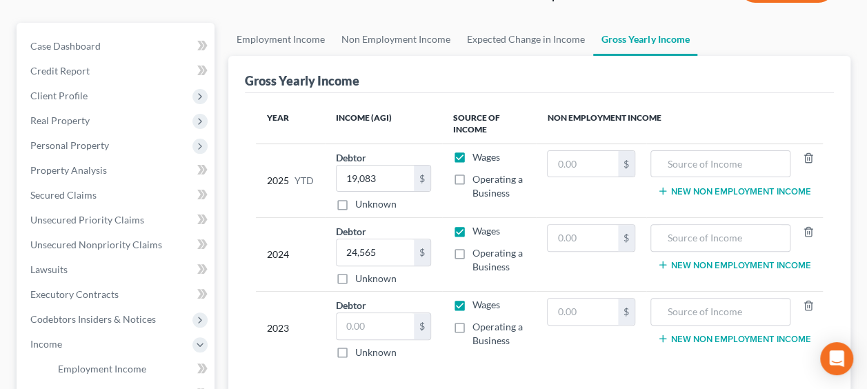
scroll to position [110, 0]
click at [375, 321] on input "text" at bounding box center [375, 325] width 77 height 26
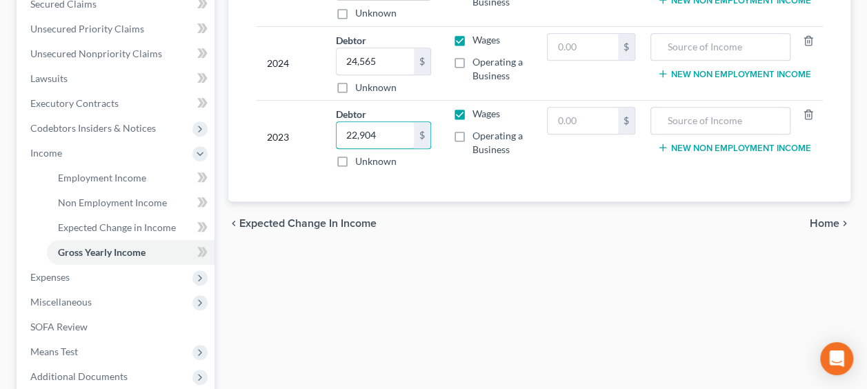
scroll to position [302, 0]
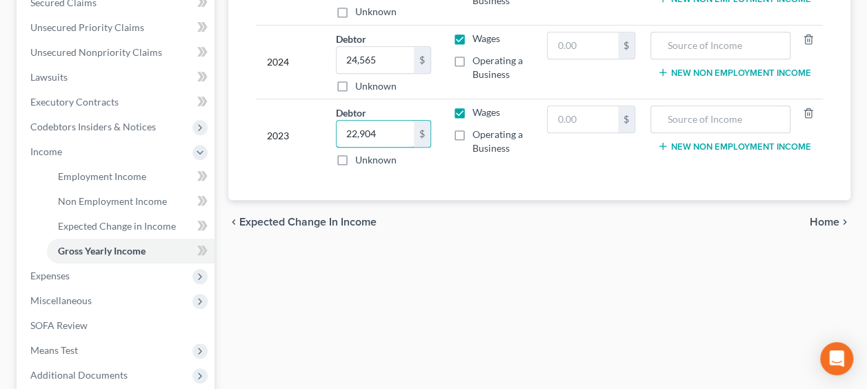
type input "22,904"
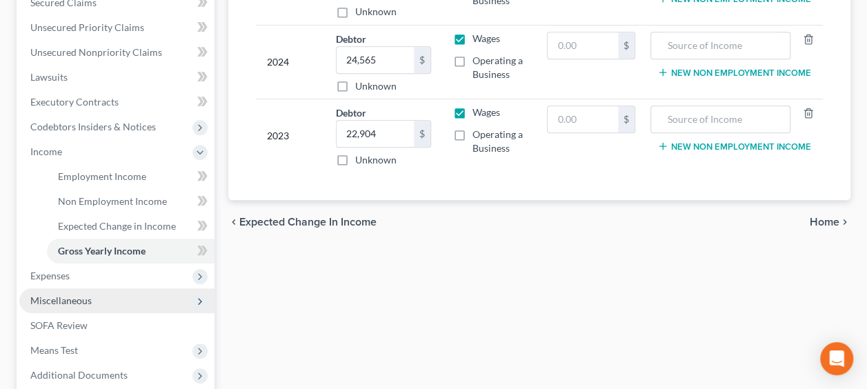
click at [84, 297] on span "Miscellaneous" at bounding box center [60, 301] width 61 height 12
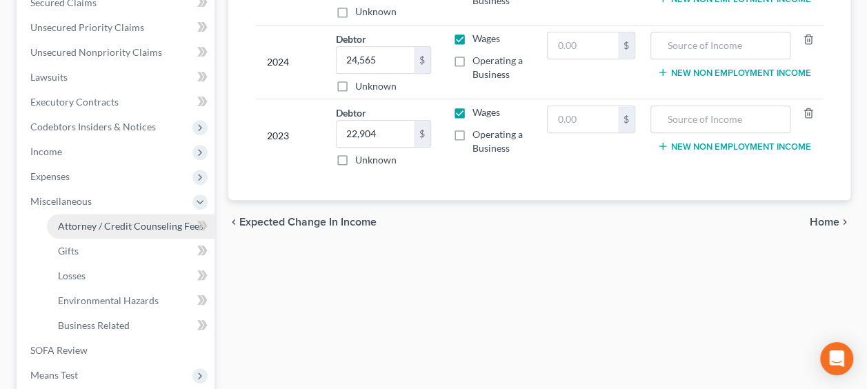
click at [124, 223] on span "Attorney / Credit Counseling Fees" at bounding box center [131, 226] width 146 height 12
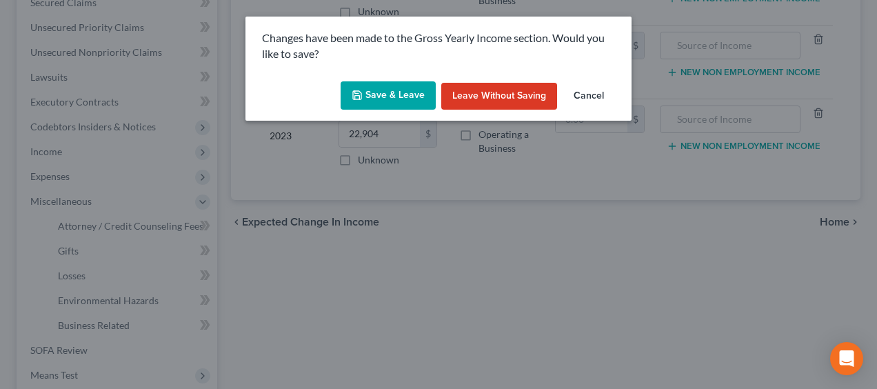
click at [404, 94] on button "Save & Leave" at bounding box center [388, 95] width 95 height 29
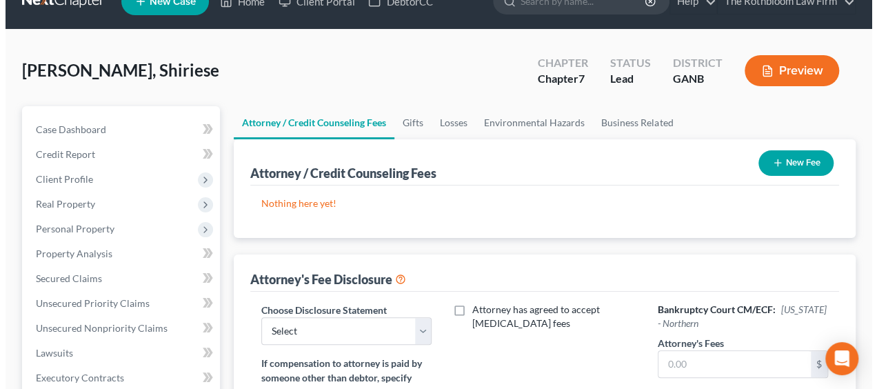
scroll to position [28, 0]
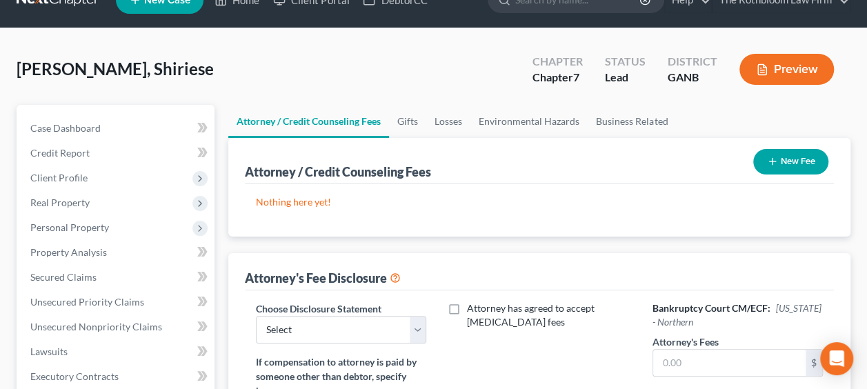
click at [786, 161] on button "New Fee" at bounding box center [790, 162] width 75 height 26
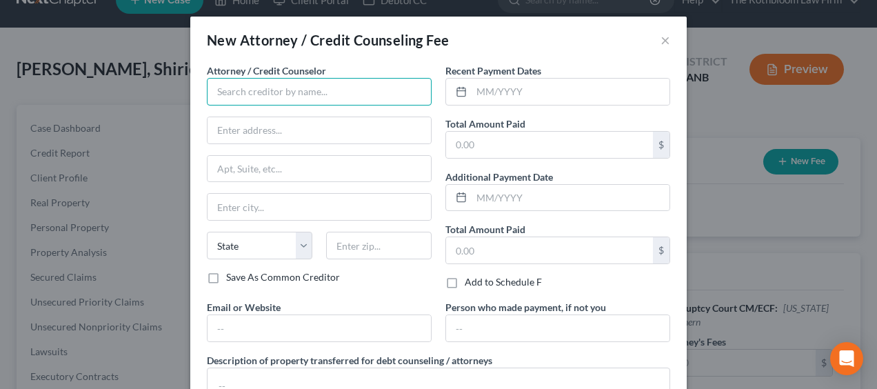
click at [266, 99] on input "text" at bounding box center [319, 92] width 225 height 28
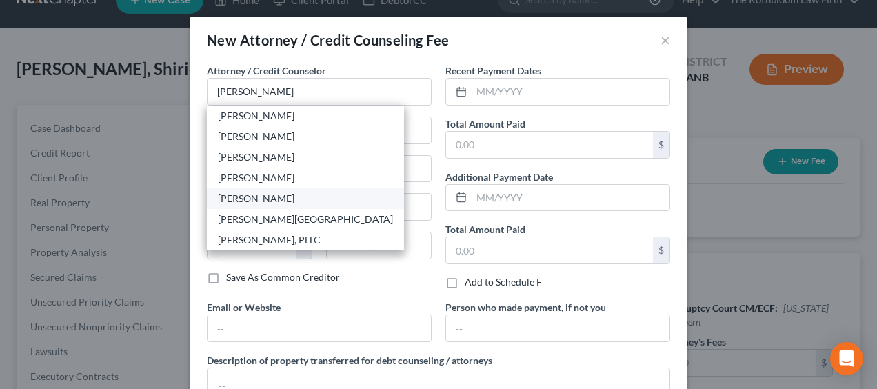
click at [226, 202] on div "Howard D. Rothbloom" at bounding box center [305, 199] width 175 height 14
type input "Howard D. Rothbloom"
type input "309 E. Paces Ferry Road"
type input "Suite 400"
type input "Atlanta"
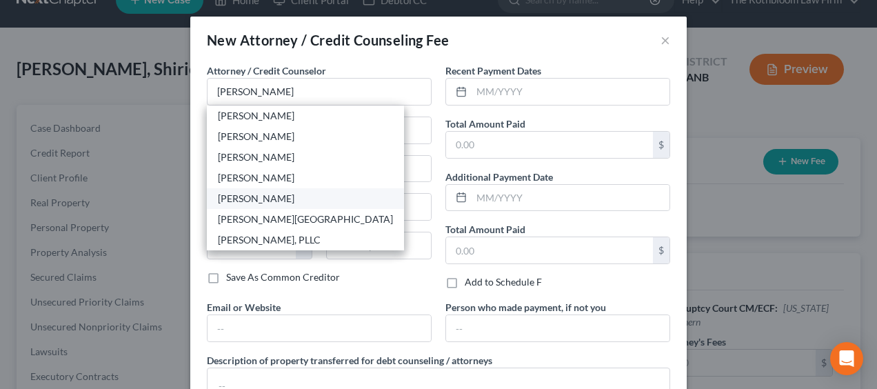
select select "10"
type input "30305"
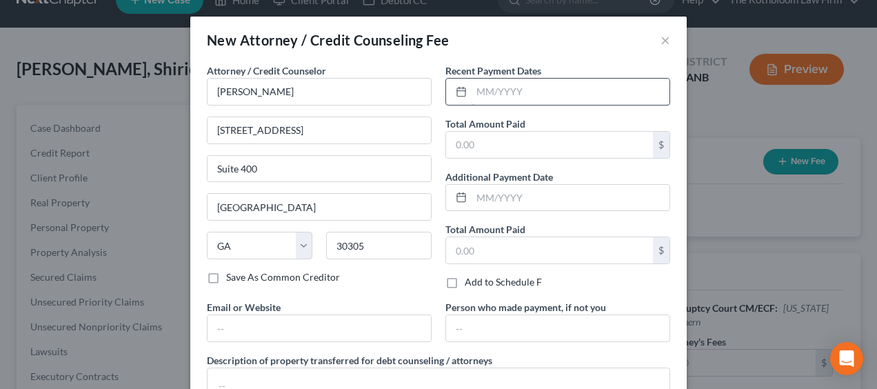
click at [484, 93] on input "text" at bounding box center [571, 92] width 198 height 26
type input "09/2025"
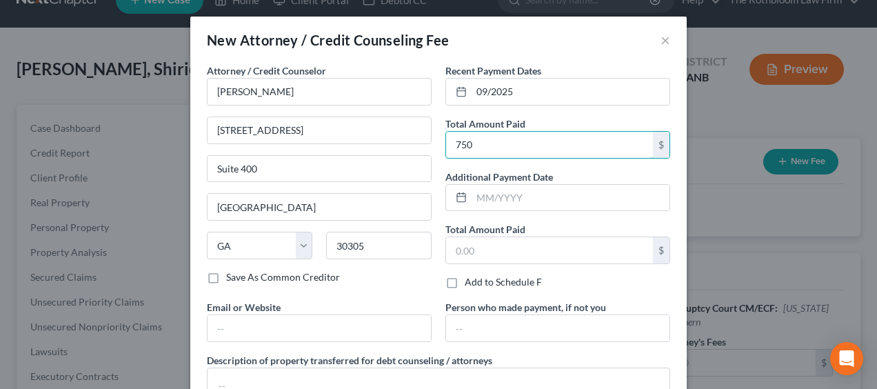
type input "750"
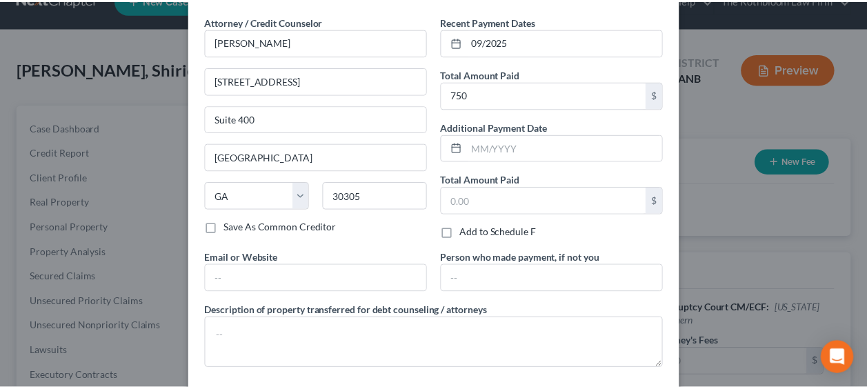
scroll to position [113, 0]
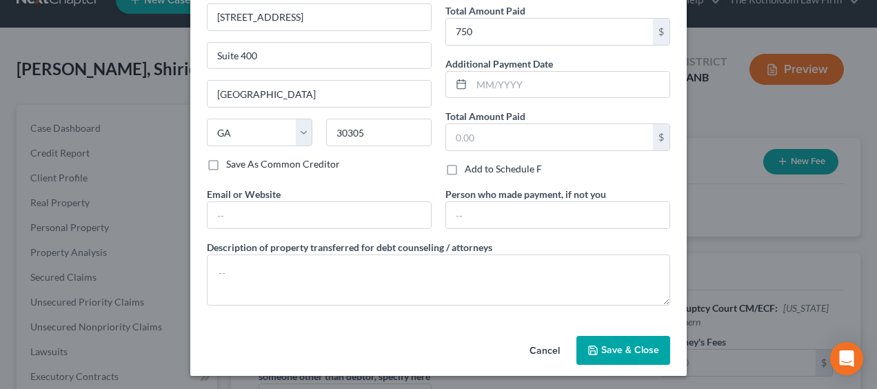
click at [618, 357] on button "Save & Close" at bounding box center [624, 350] width 94 height 29
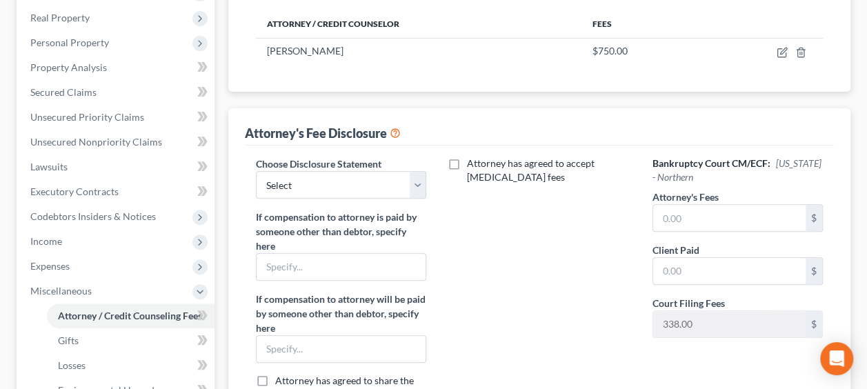
scroll to position [210, 0]
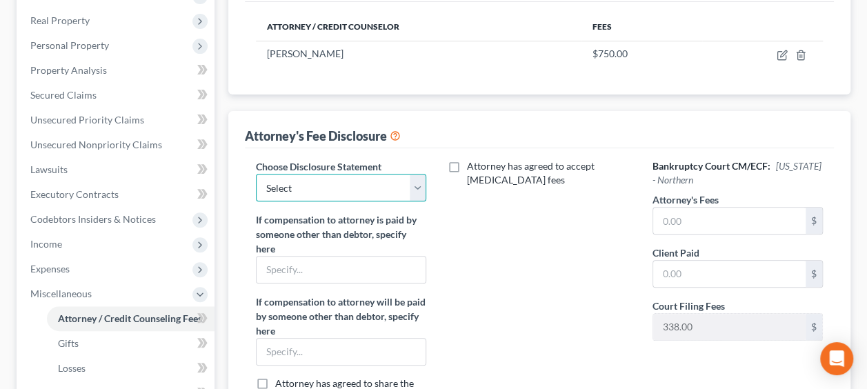
click at [418, 185] on select "Select Chapter 13 - $1,250.00 Chapter 13 - $1750 Chapter 13 - $1500 up front Ch…" at bounding box center [341, 188] width 170 height 28
select select "10"
click at [256, 174] on select "Select Chapter 13 - $1,250.00 Chapter 13 - $1750 Chapter 13 - $1500 up front Ch…" at bounding box center [341, 188] width 170 height 28
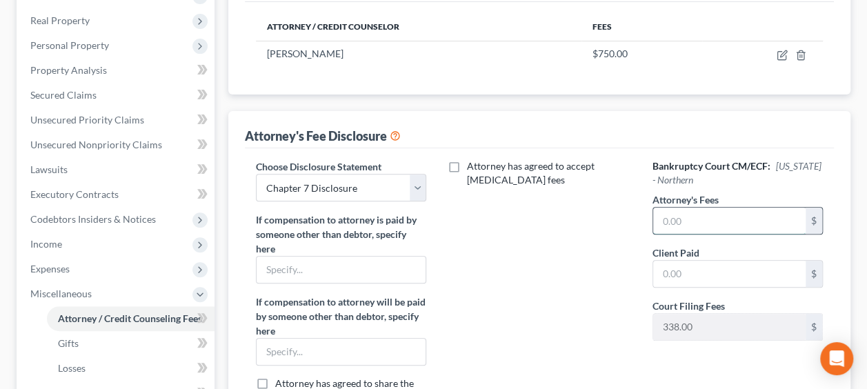
click at [666, 217] on input "text" at bounding box center [729, 221] width 152 height 26
type input "1,750"
type input "1"
type input "750"
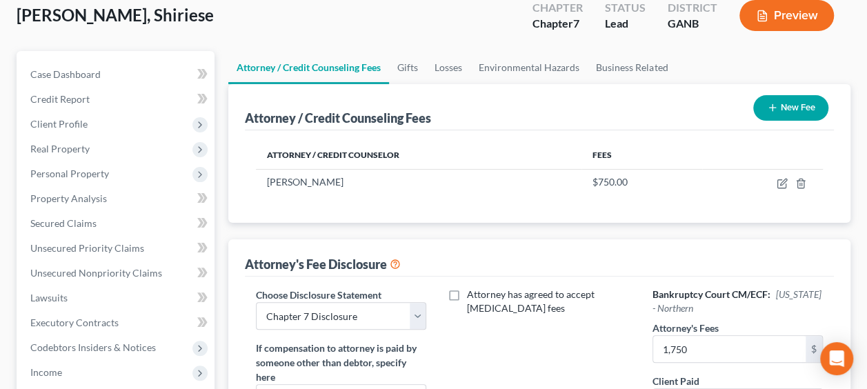
scroll to position [80, 0]
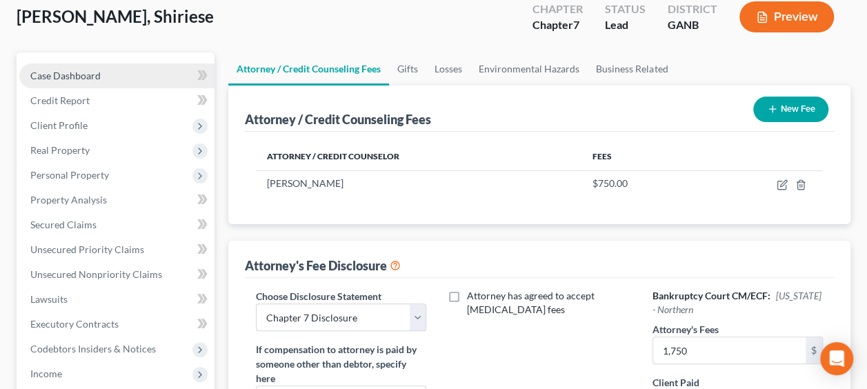
click at [83, 71] on span "Case Dashboard" at bounding box center [65, 76] width 70 height 12
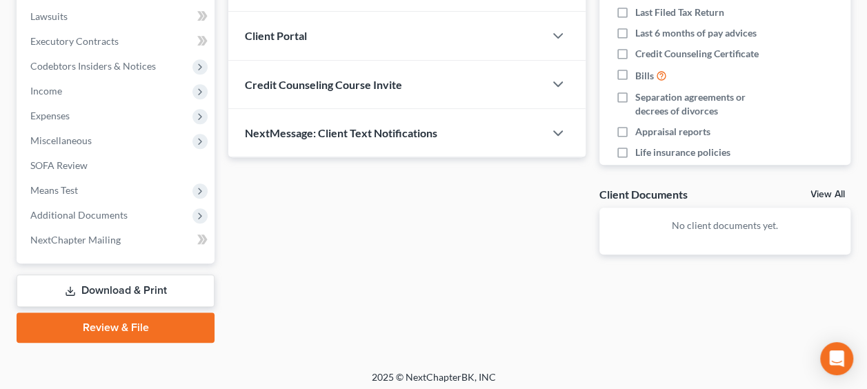
scroll to position [367, 0]
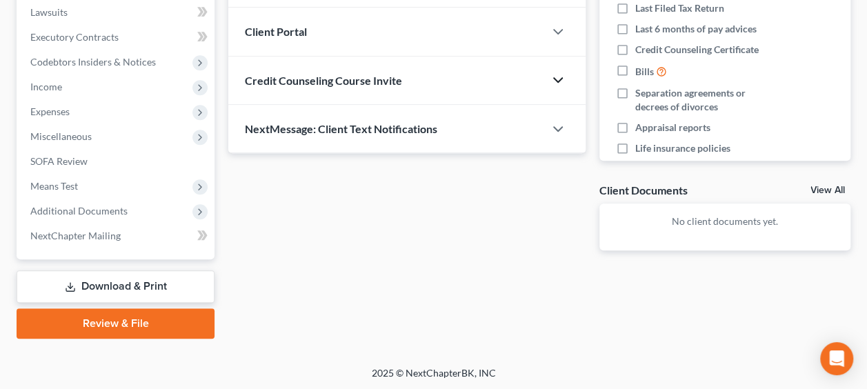
click at [558, 78] on icon "button" at bounding box center [558, 80] width 17 height 17
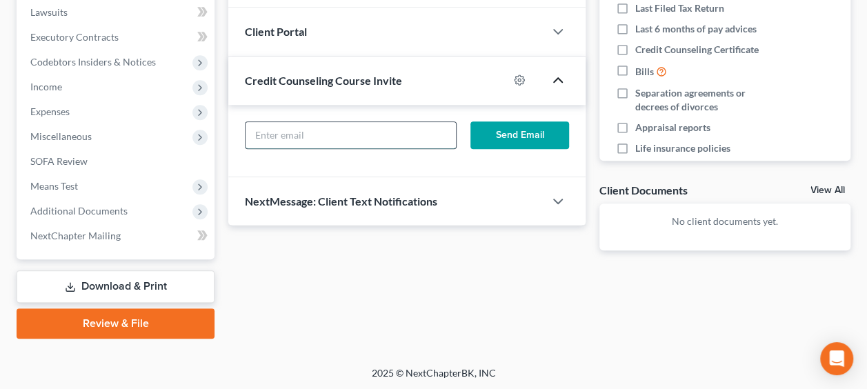
click at [270, 134] on input "text" at bounding box center [351, 135] width 210 height 26
type input "dacostagirl79@gmail.com"
click at [539, 135] on button "Send Email" at bounding box center [519, 135] width 99 height 28
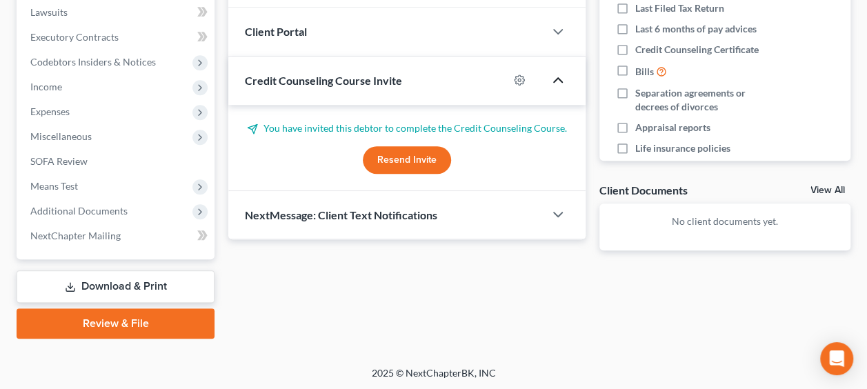
click at [44, 370] on div "2025 © NextChapterBK, INC" at bounding box center [434, 378] width 786 height 25
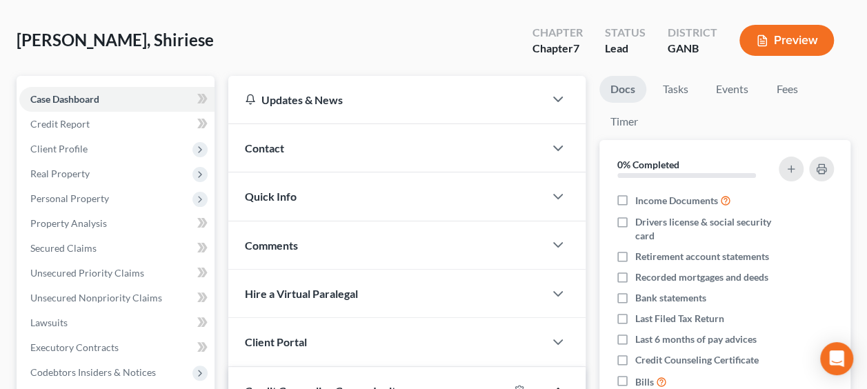
scroll to position [27, 0]
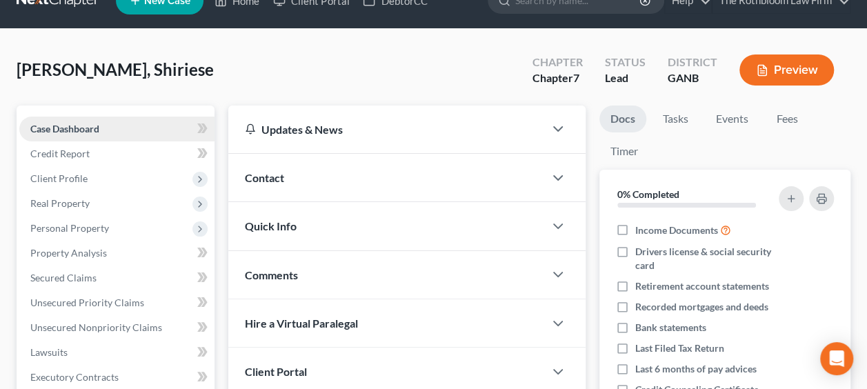
click at [141, 130] on link "Case Dashboard" at bounding box center [116, 129] width 195 height 25
drag, startPoint x: 604, startPoint y: 366, endPoint x: 300, endPoint y: 388, distance: 305.0
click at [604, 359] on li "Last Filed Tax Return" at bounding box center [724, 348] width 251 height 21
